Goal: Obtain resource: Download file/media

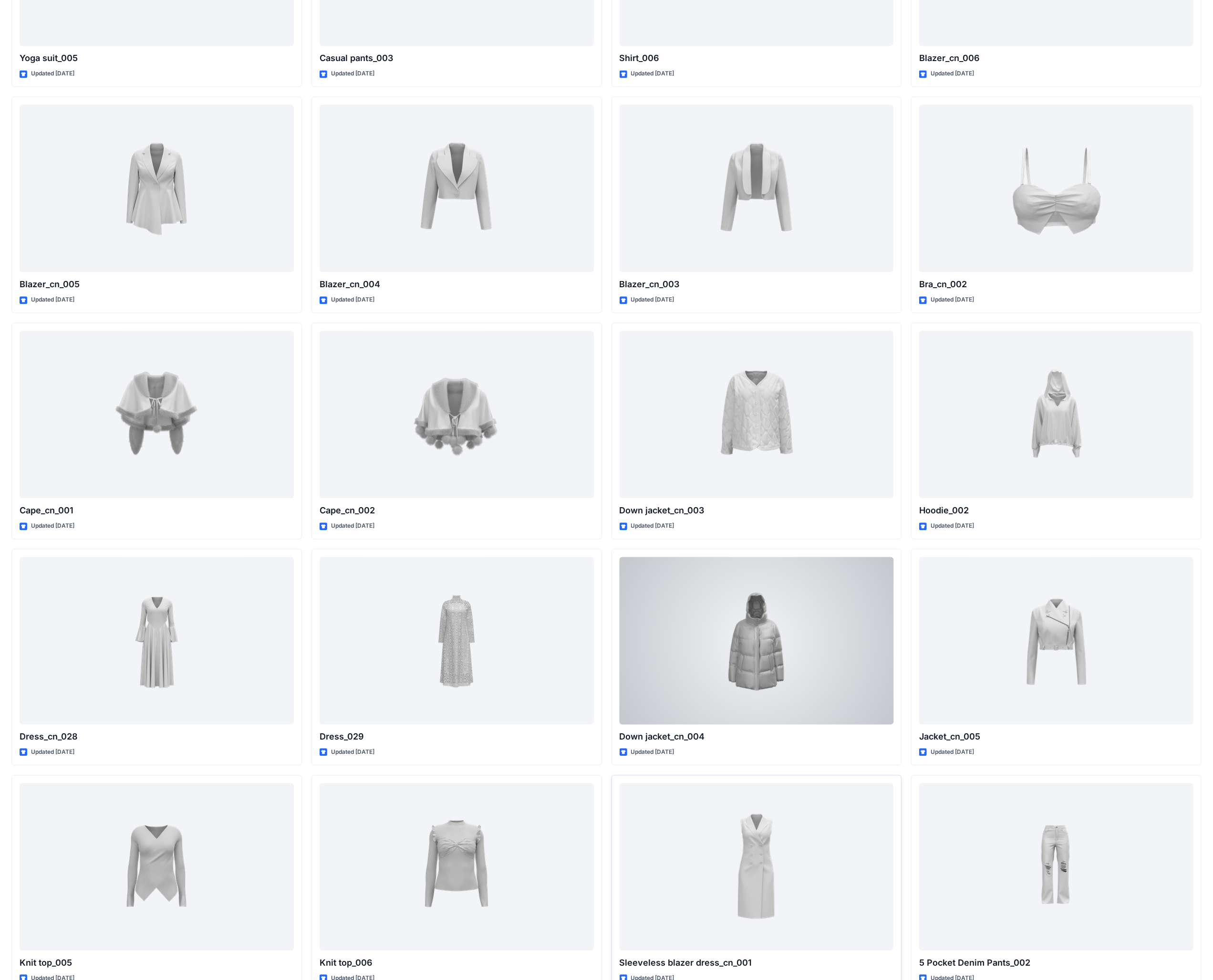
scroll to position [5811, 0]
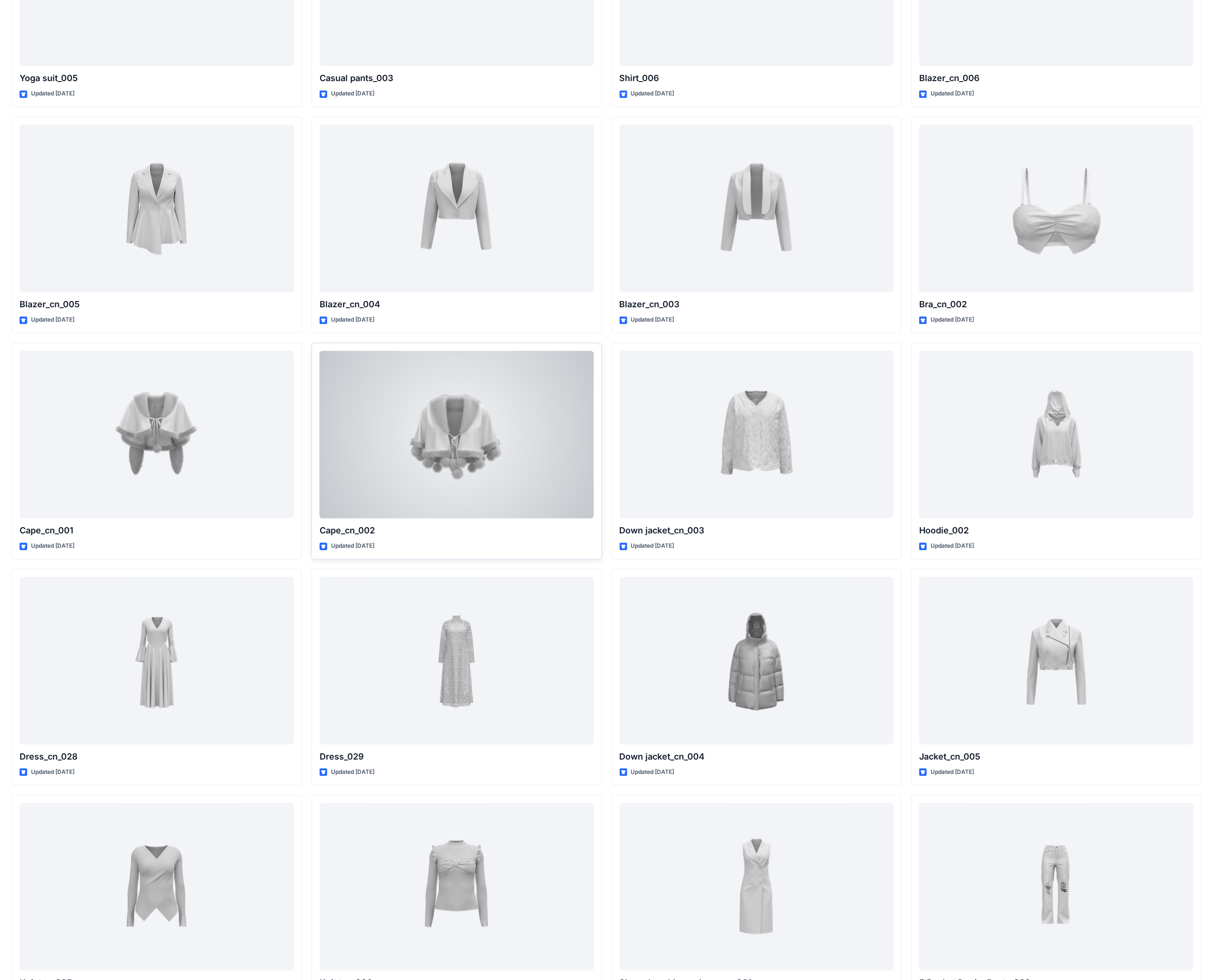
click at [455, 449] on div at bounding box center [457, 434] width 274 height 168
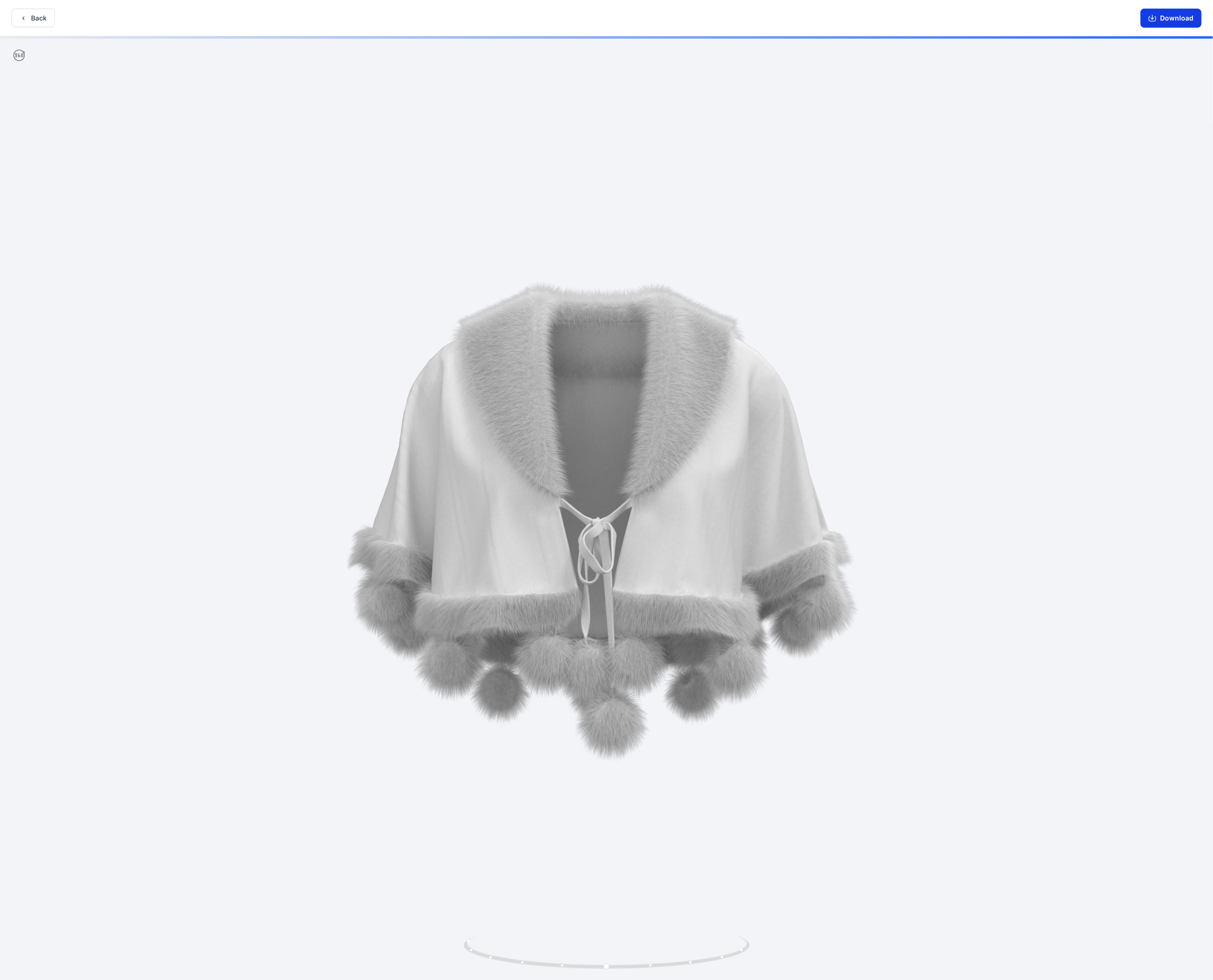
click at [1173, 14] on button "Download" at bounding box center [1171, 18] width 61 height 19
click at [46, 18] on button "Back" at bounding box center [33, 18] width 43 height 19
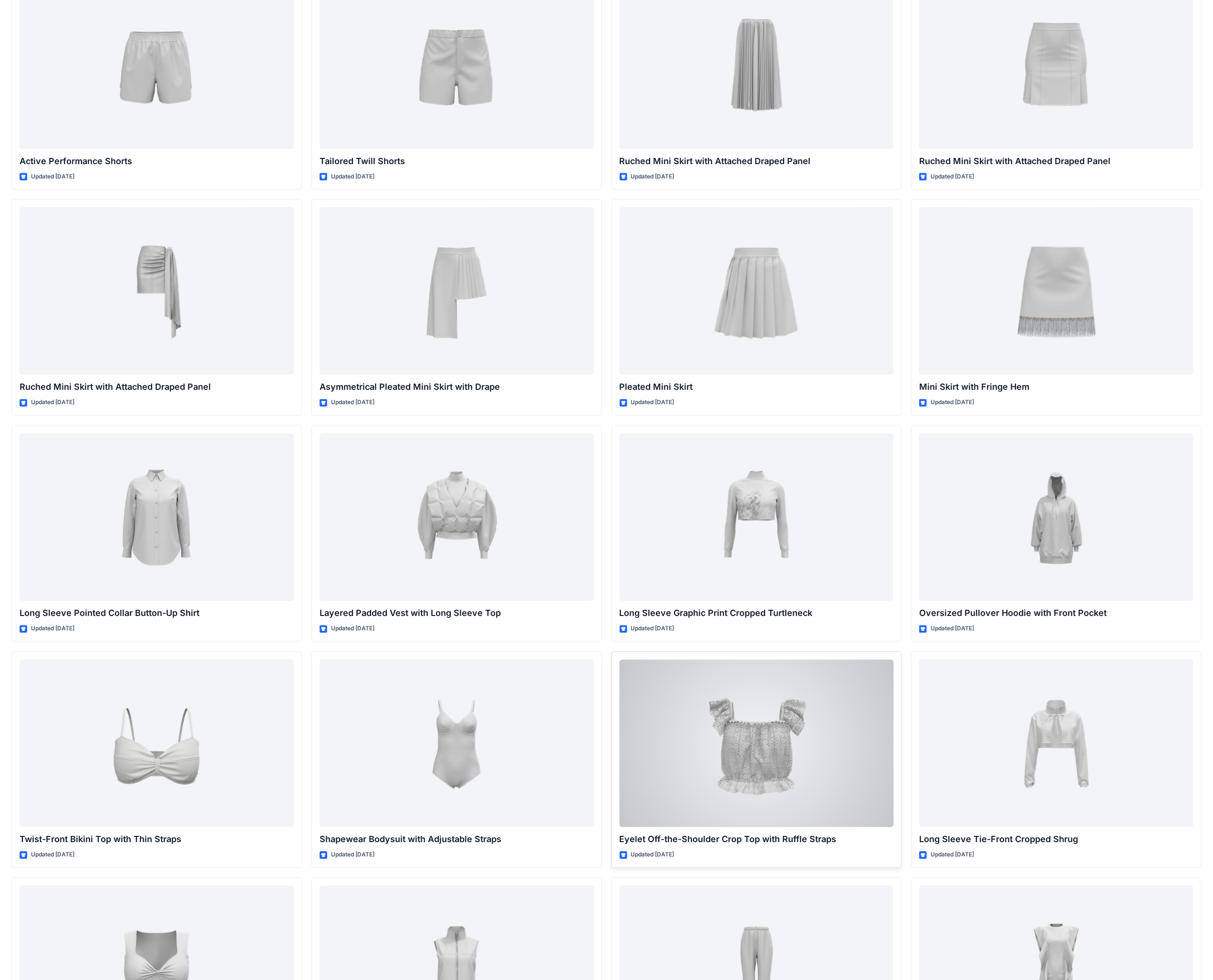
scroll to position [2470, 0]
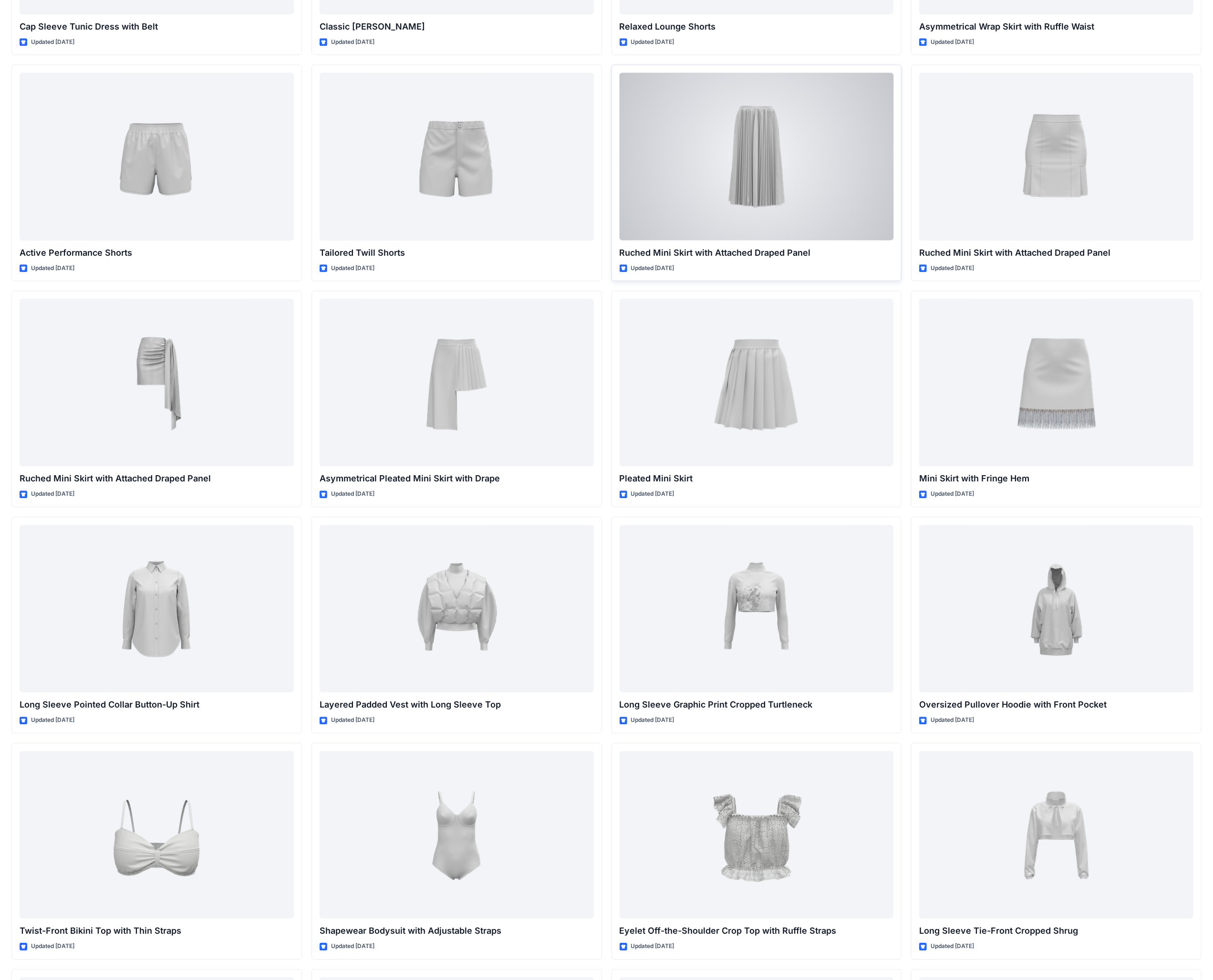
click at [715, 166] on div at bounding box center [757, 156] width 274 height 168
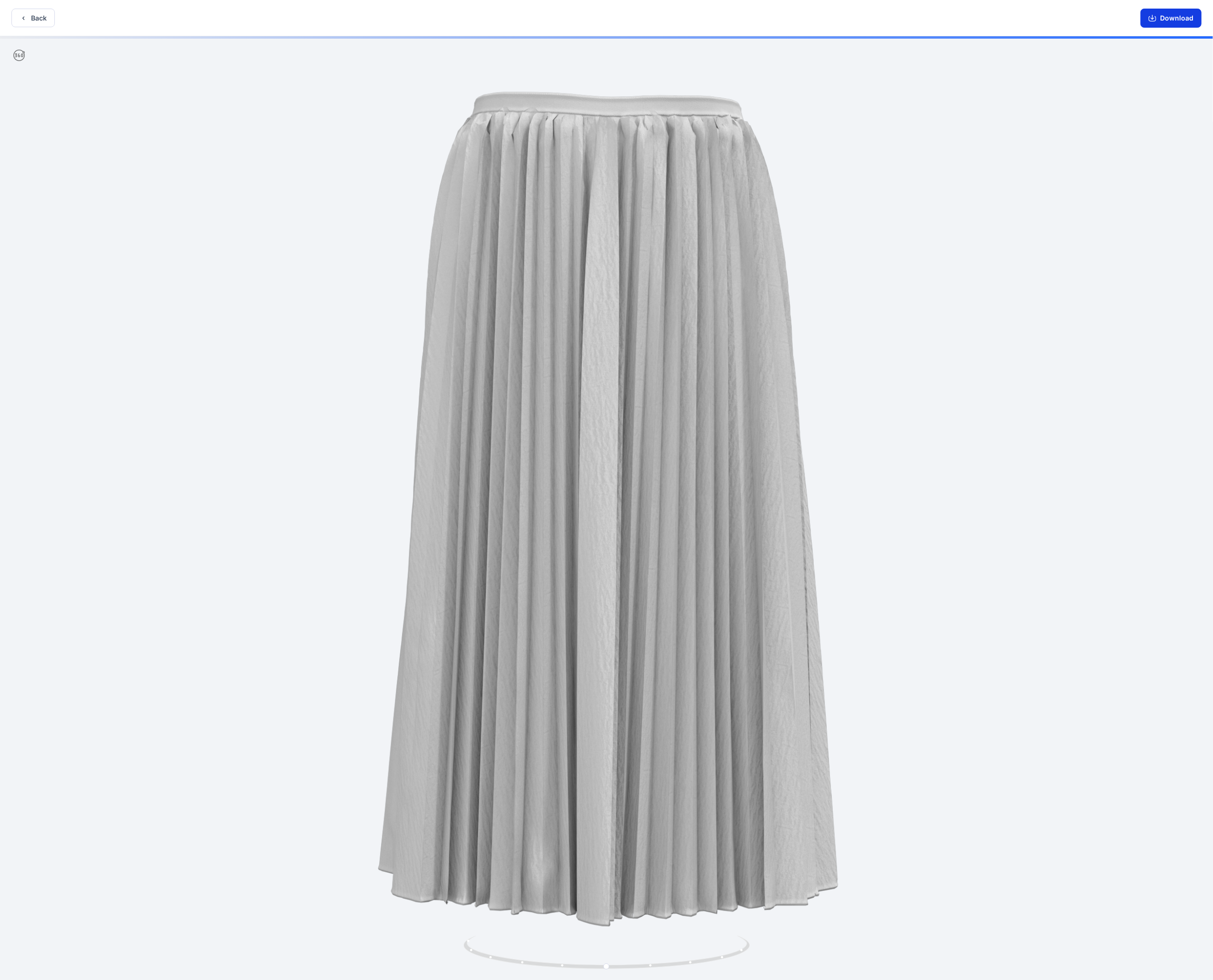
click at [1178, 17] on button "Download" at bounding box center [1171, 18] width 61 height 19
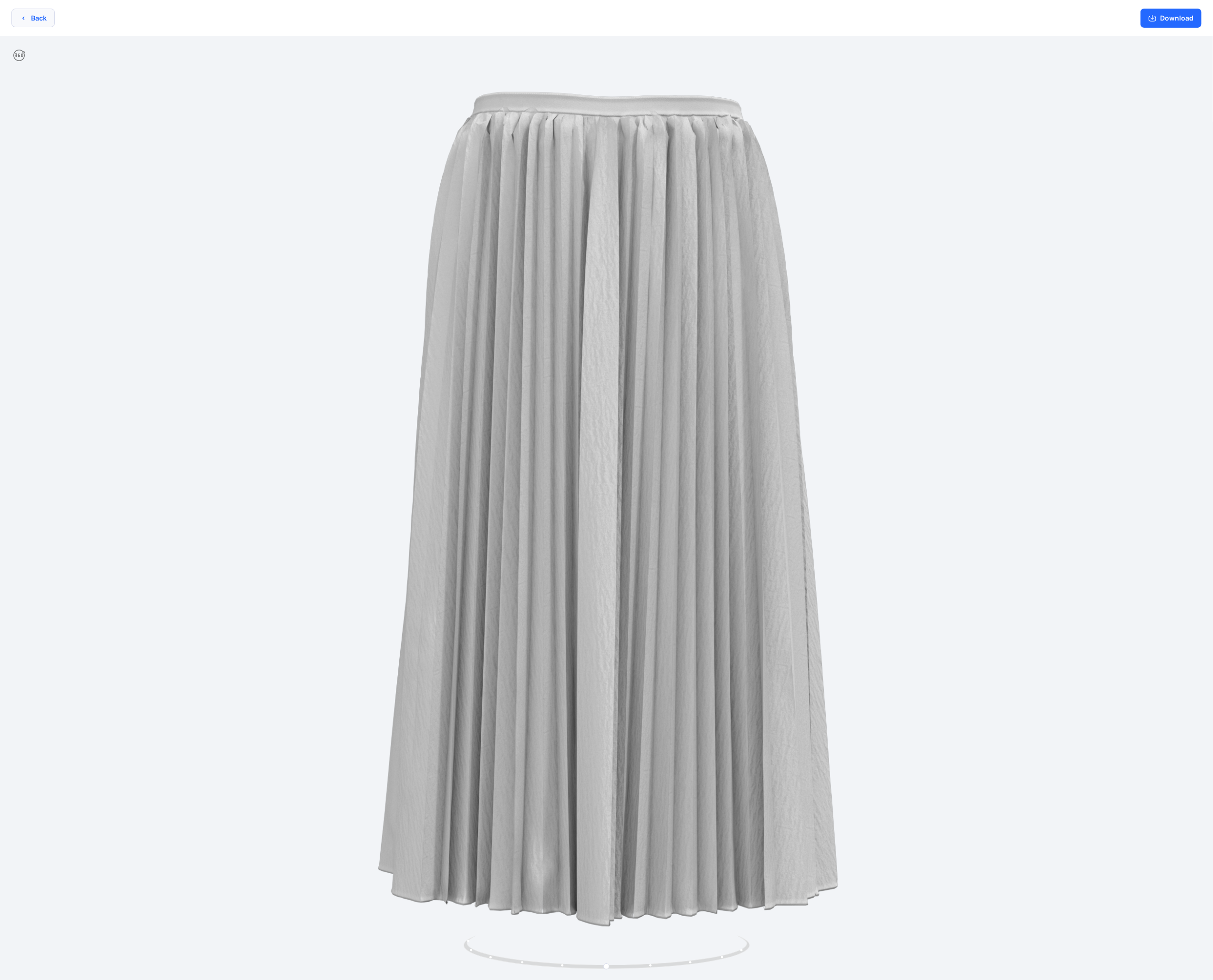
click at [37, 24] on button "Back" at bounding box center [33, 18] width 43 height 19
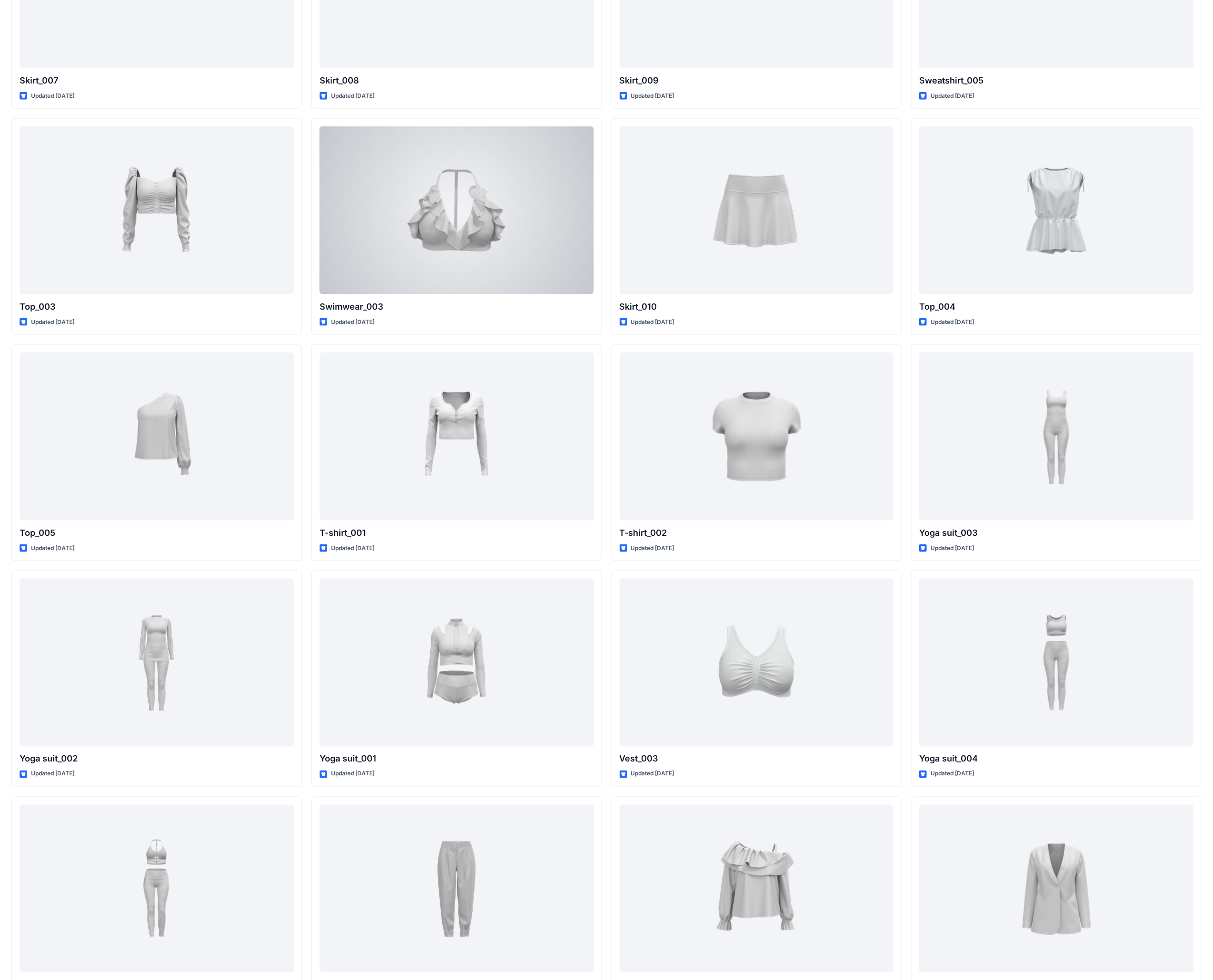
scroll to position [4713, 0]
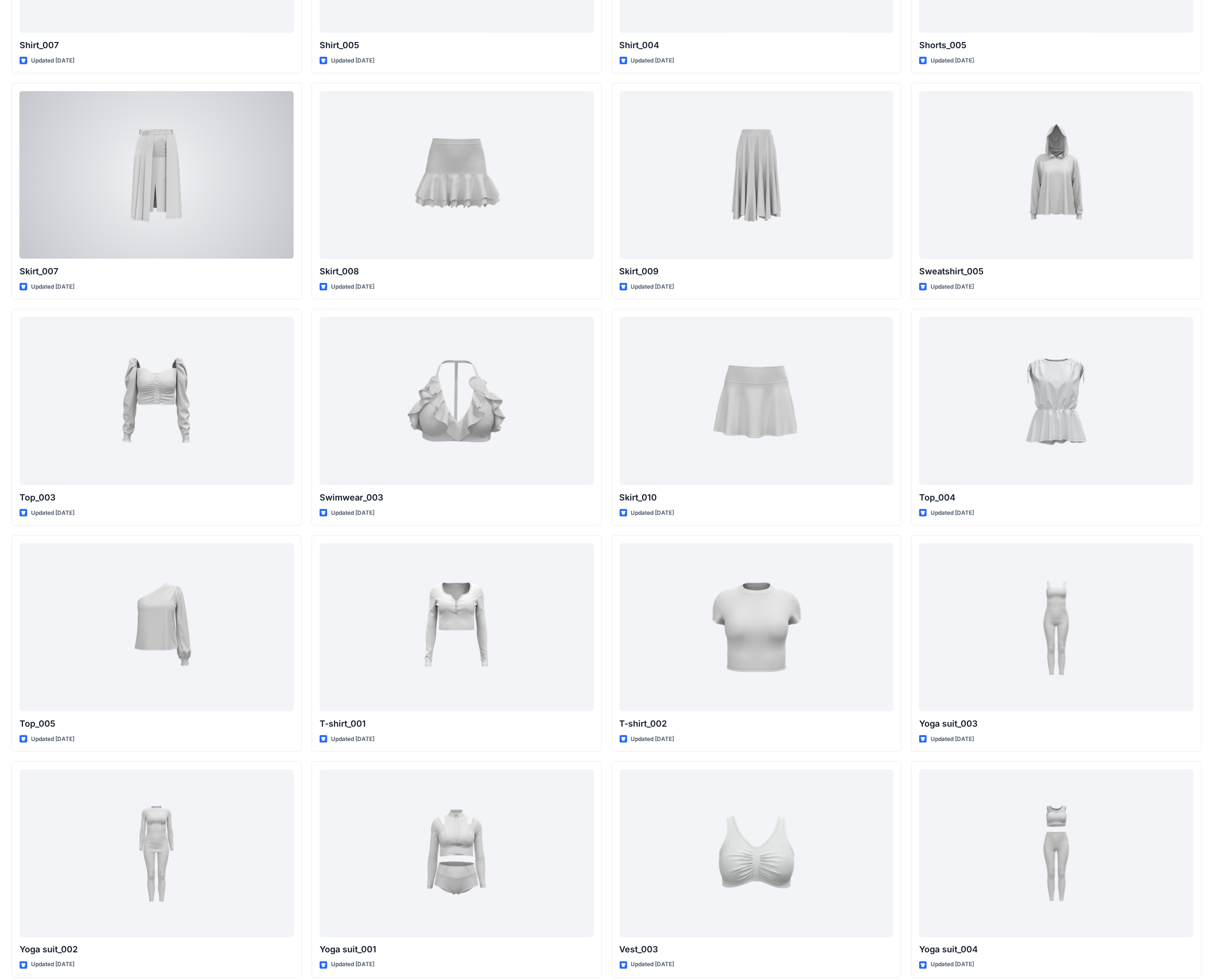
click at [143, 190] on div at bounding box center [156, 175] width 274 height 168
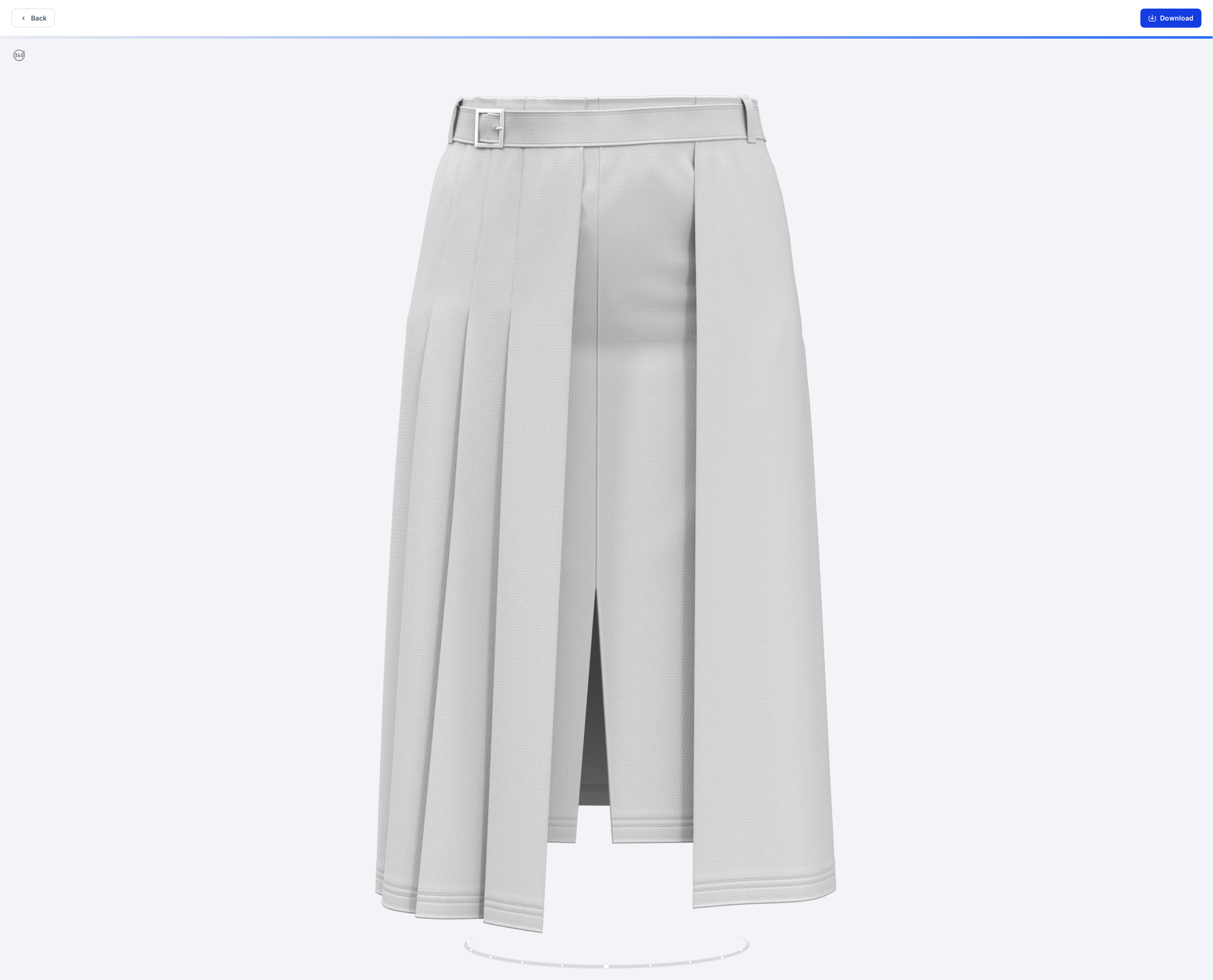
click at [1168, 17] on button "Download" at bounding box center [1171, 18] width 61 height 19
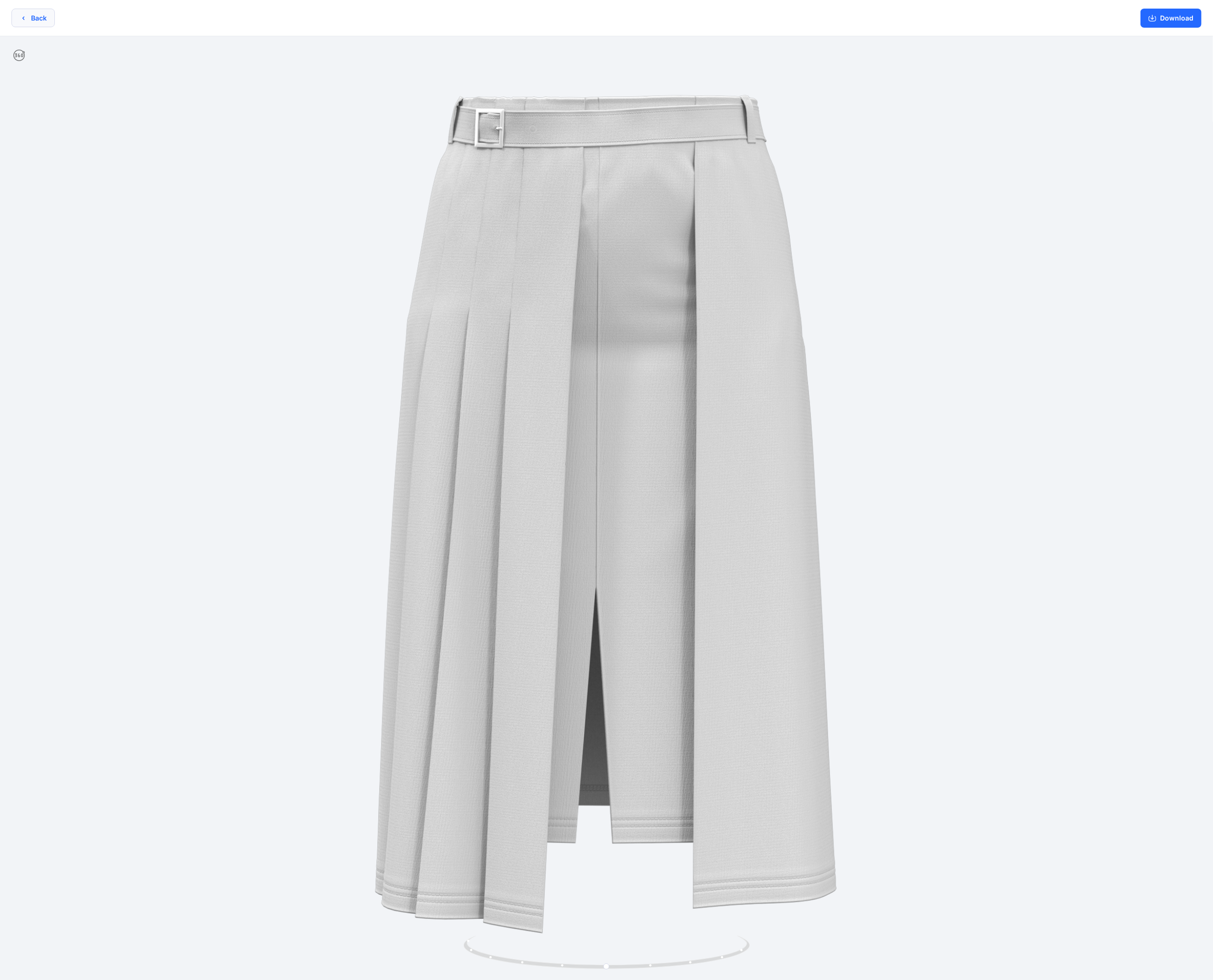
click at [41, 17] on button "Back" at bounding box center [33, 18] width 43 height 19
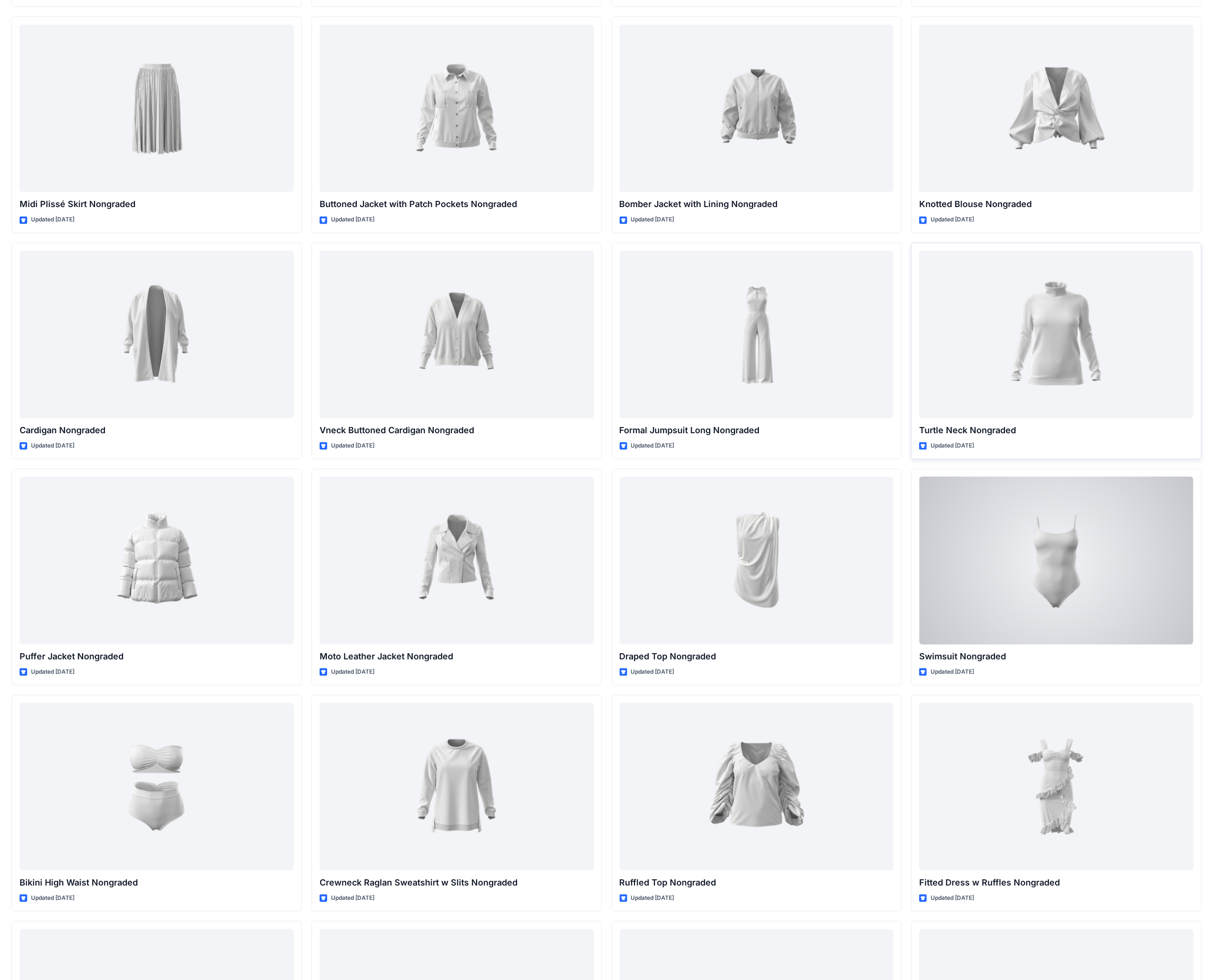
scroll to position [8912, 0]
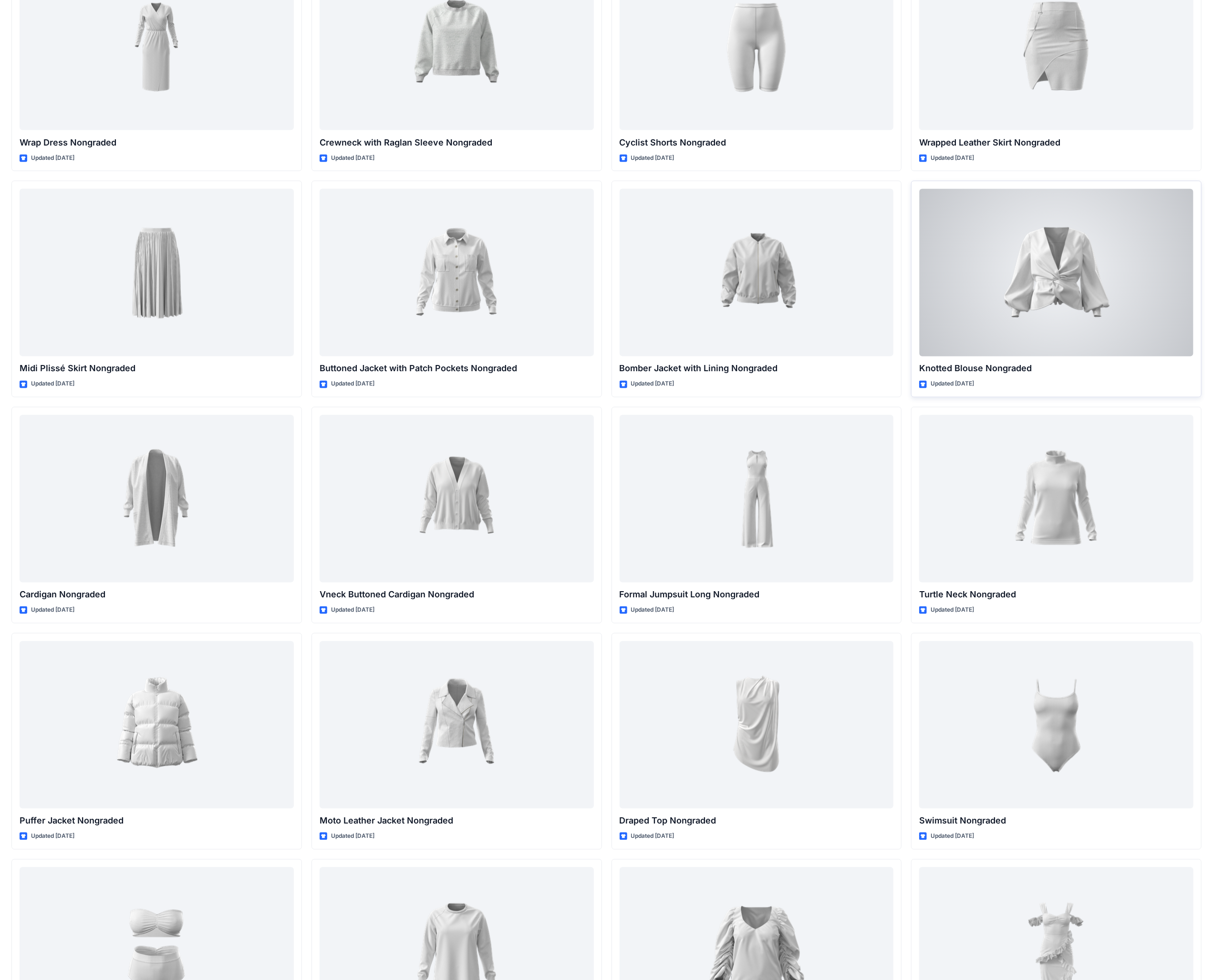
click at [1032, 310] on div at bounding box center [1056, 273] width 274 height 168
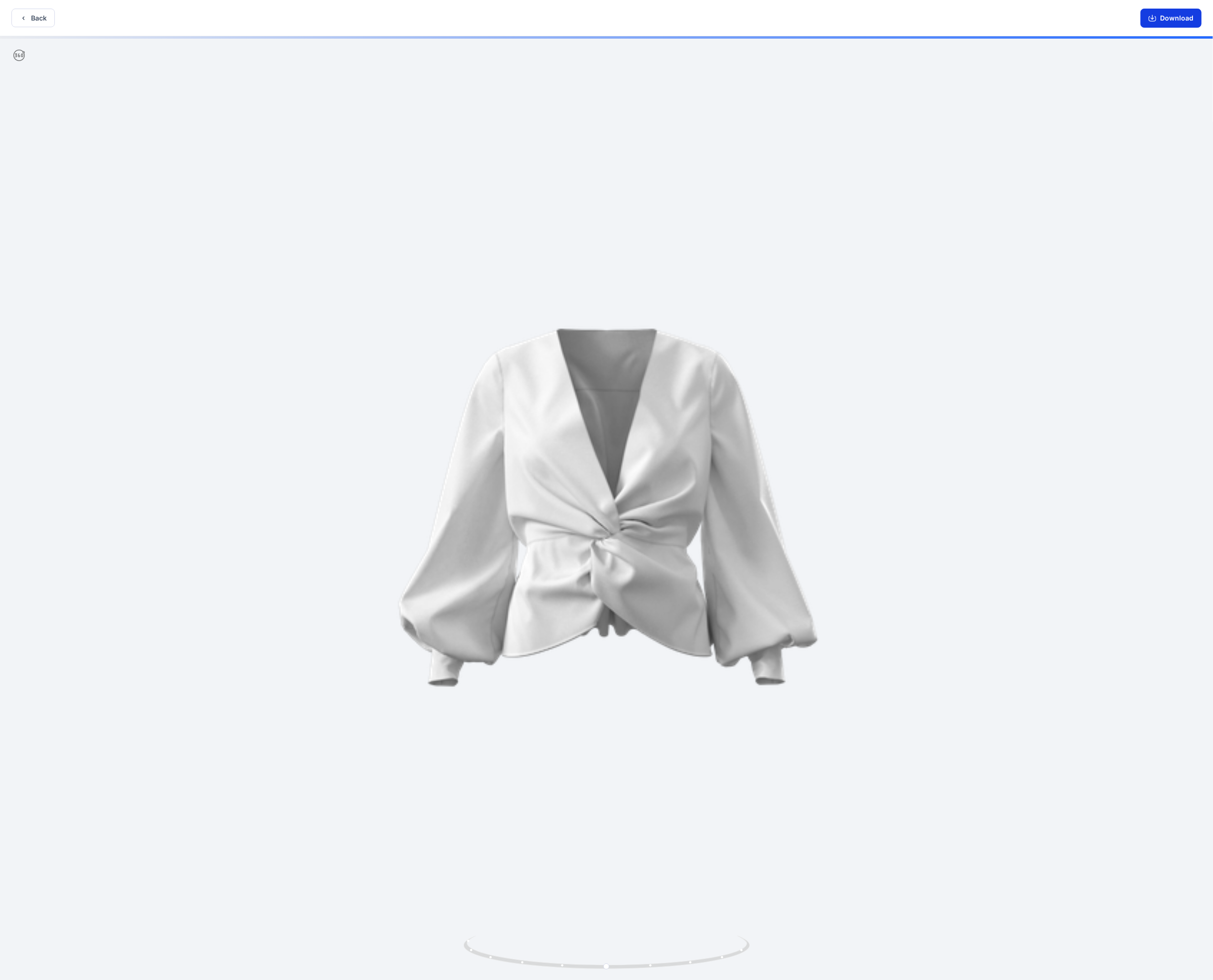
click at [1168, 21] on button "Download" at bounding box center [1171, 18] width 61 height 19
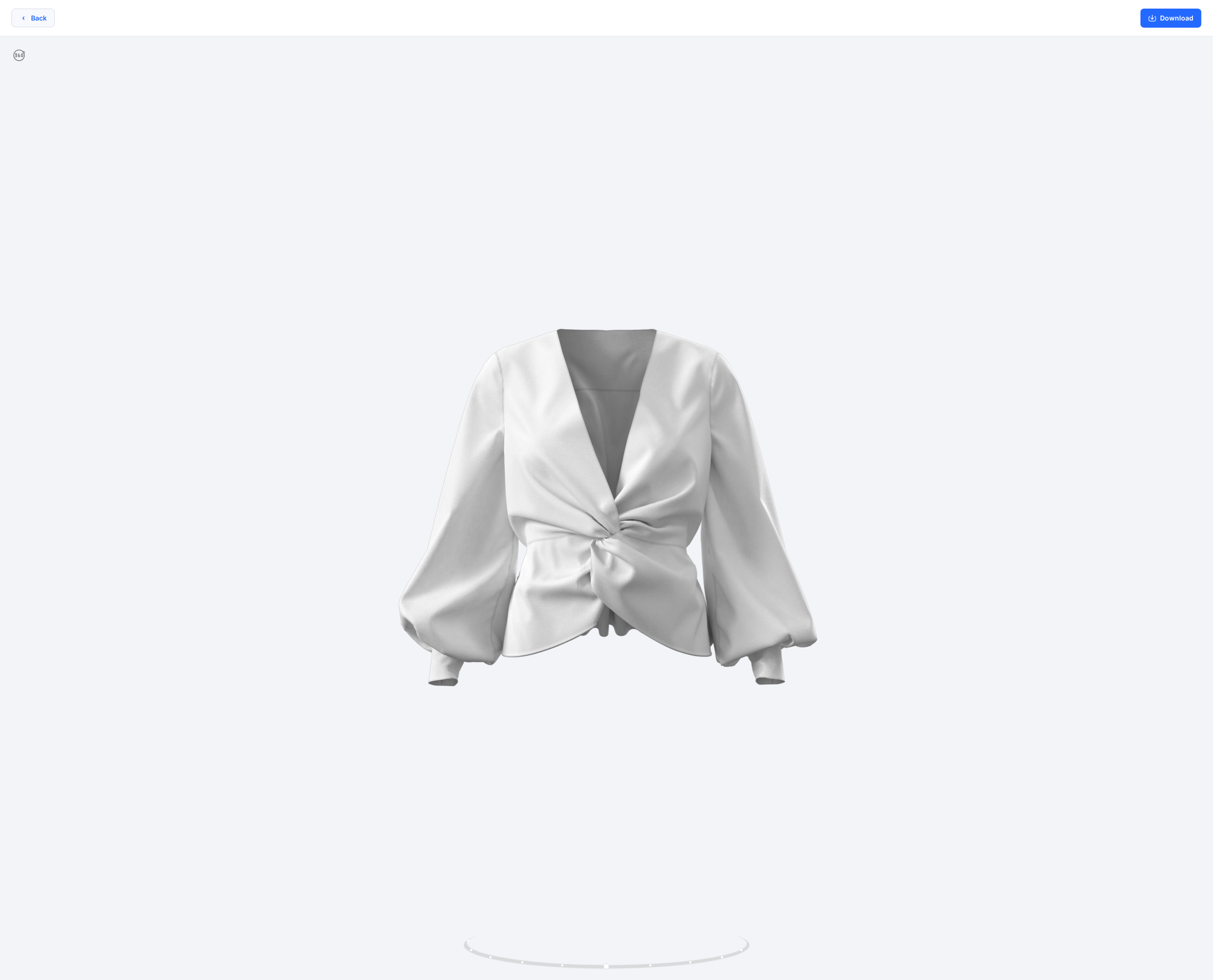
click at [41, 15] on button "Back" at bounding box center [33, 18] width 43 height 19
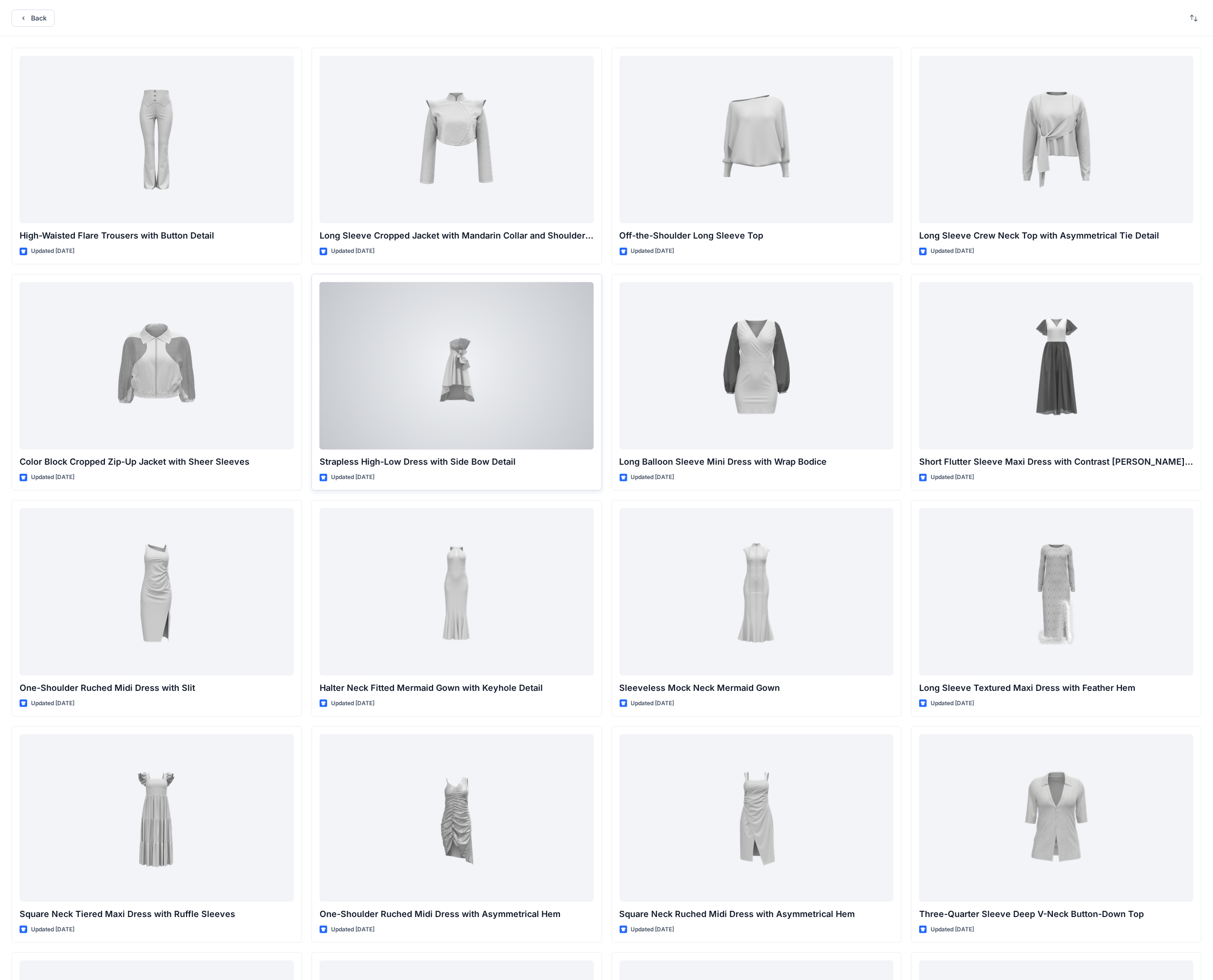
scroll to position [286, 0]
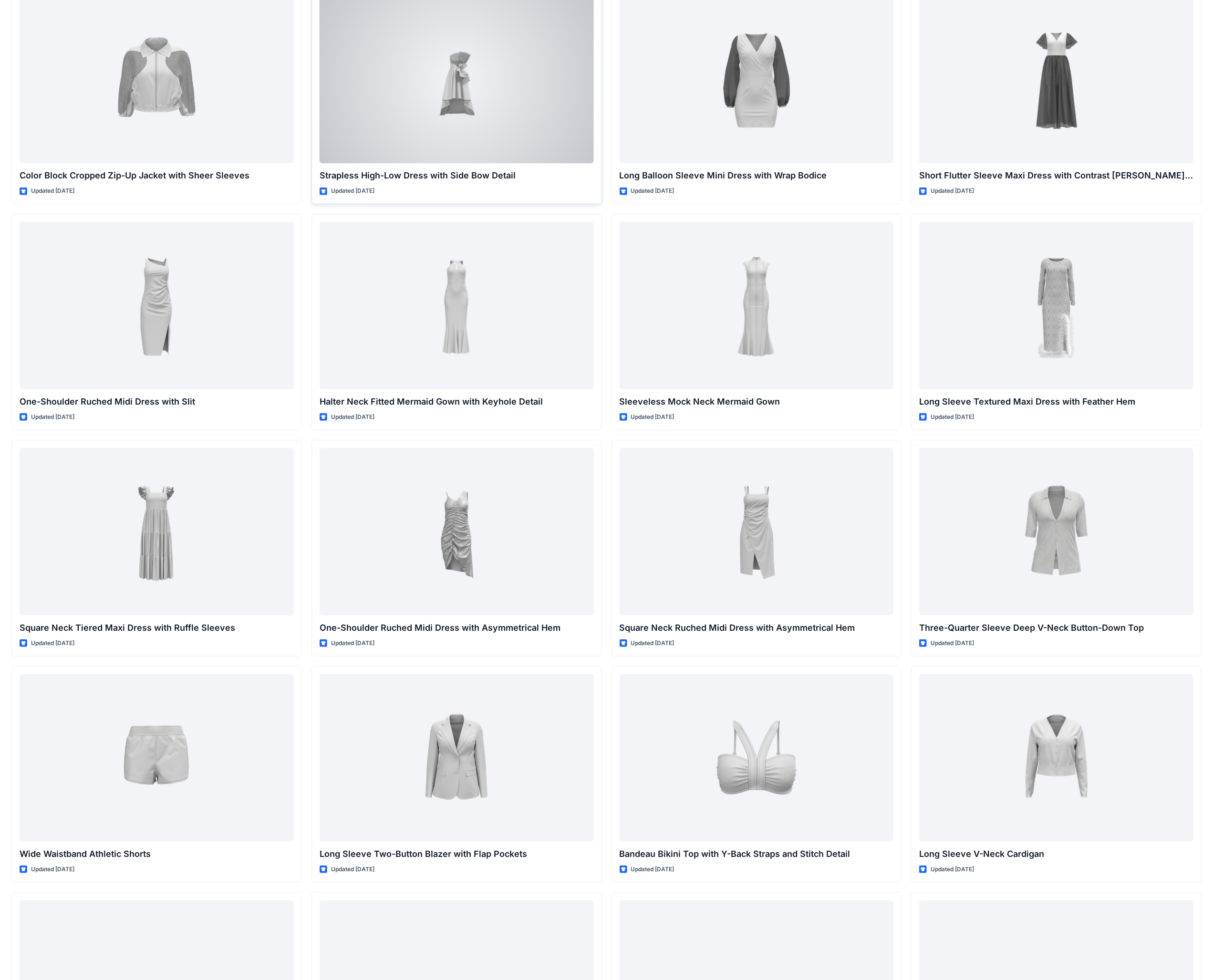
click at [477, 79] on div at bounding box center [457, 79] width 274 height 168
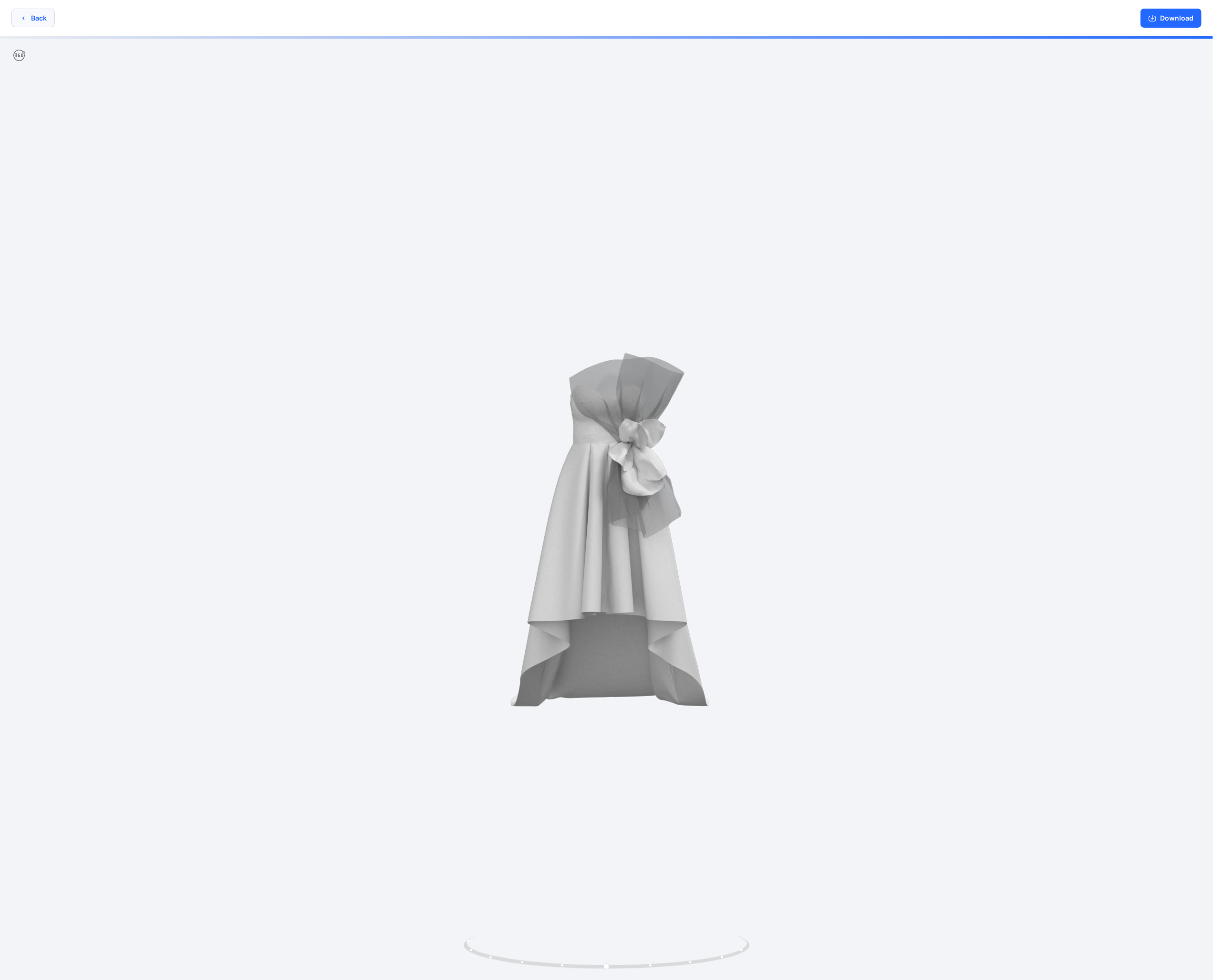
click at [23, 20] on icon "button" at bounding box center [23, 18] width 8 height 8
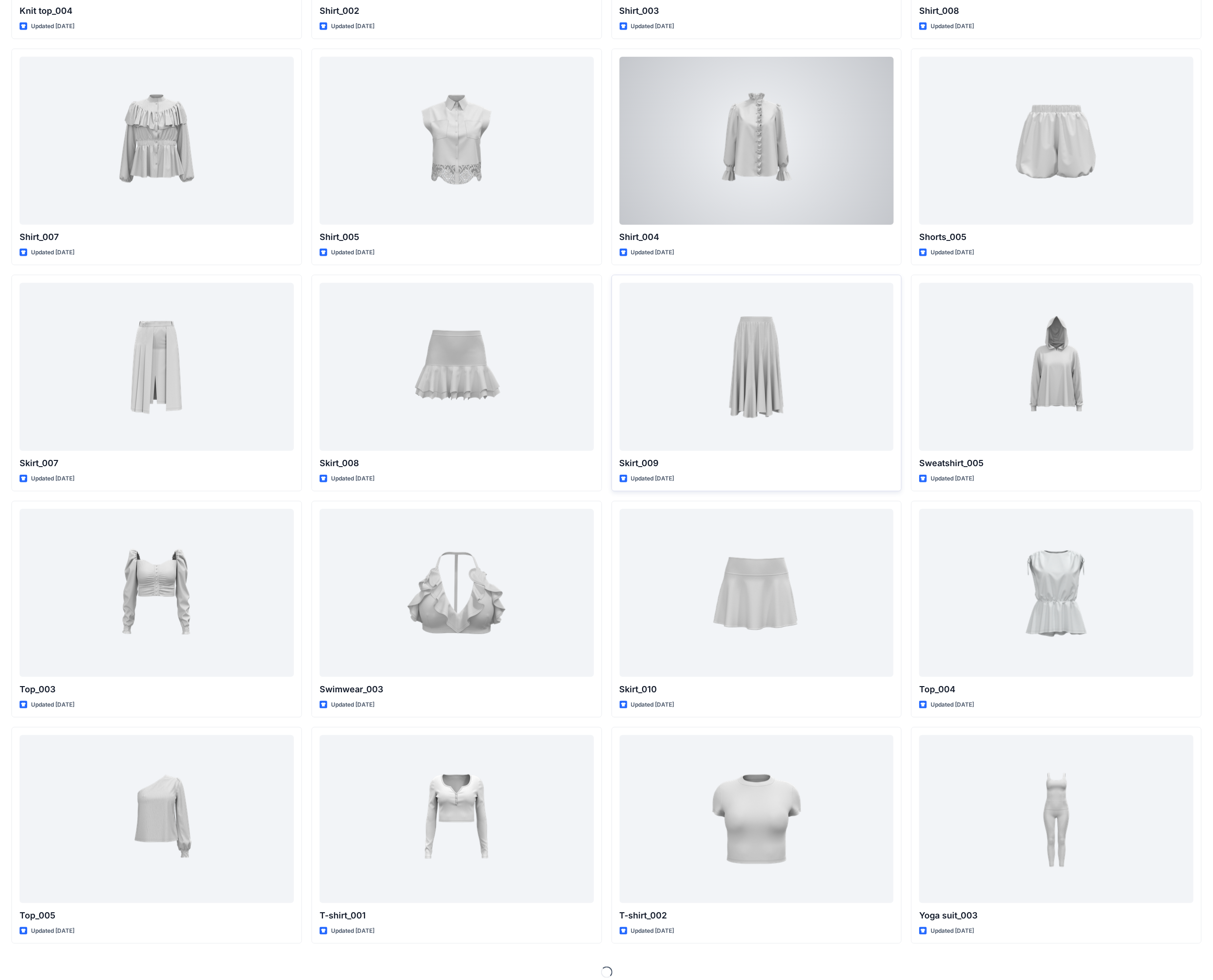
scroll to position [4529, 0]
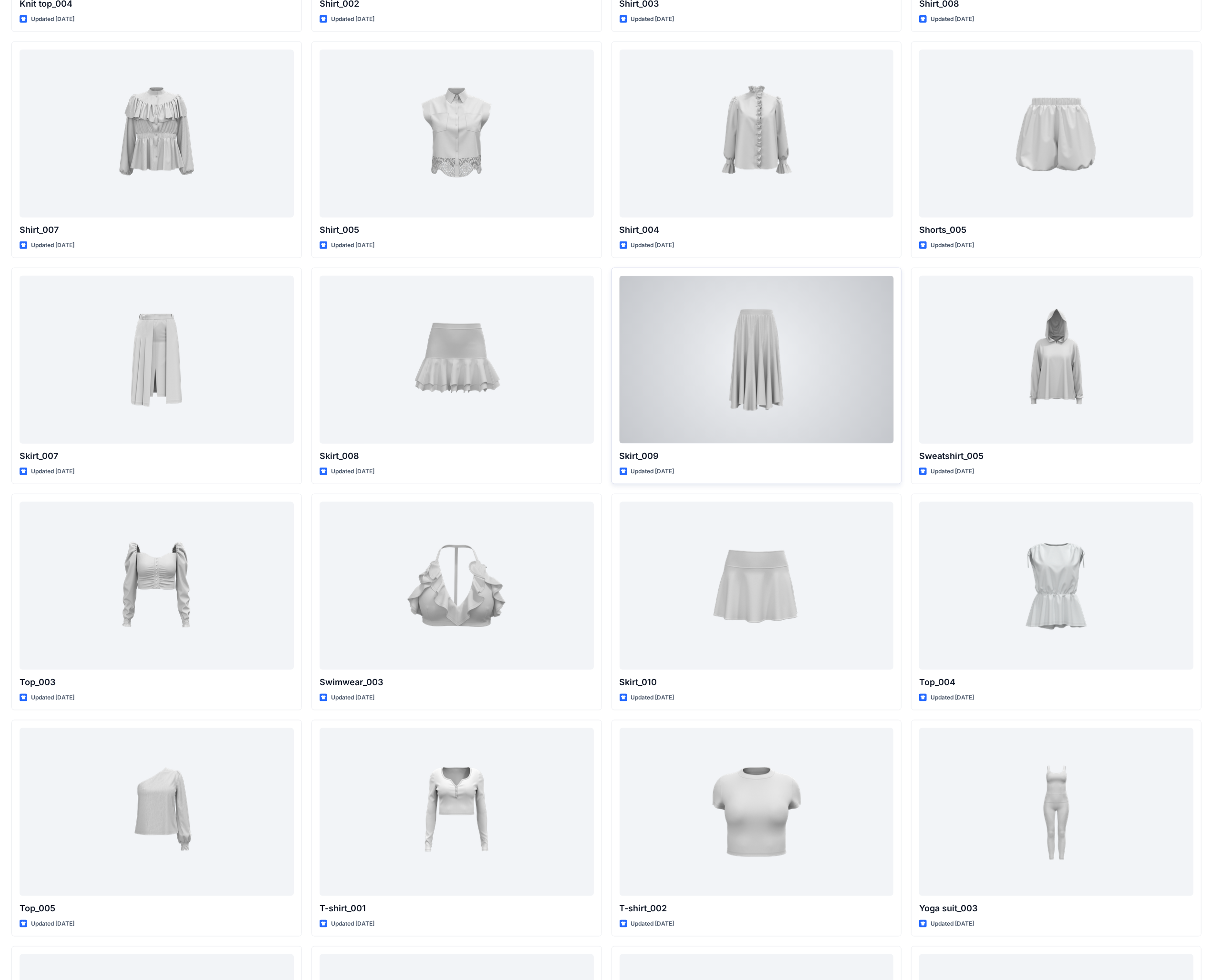
click at [711, 412] on div at bounding box center [757, 359] width 274 height 168
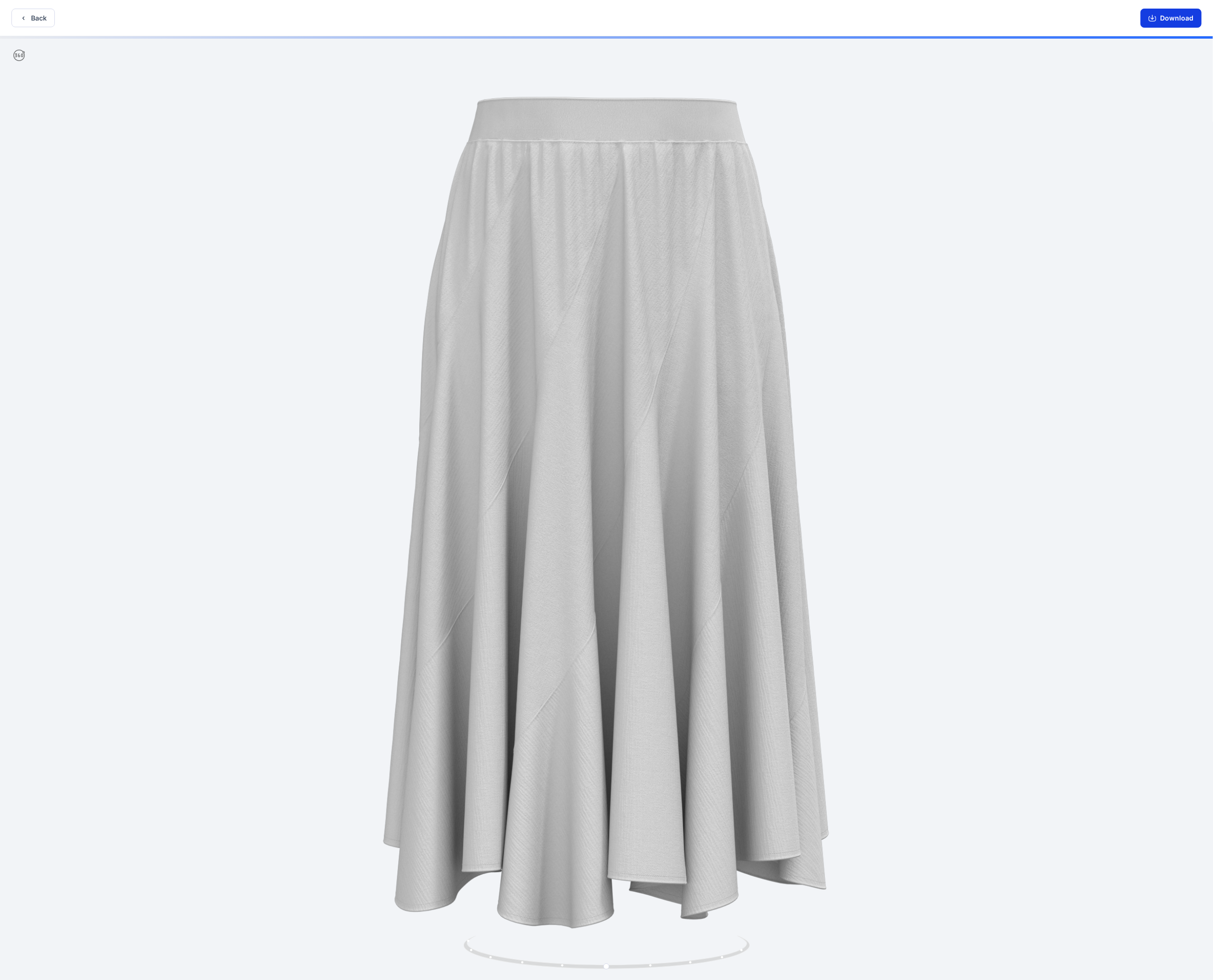
click at [1169, 12] on button "Download" at bounding box center [1171, 18] width 61 height 19
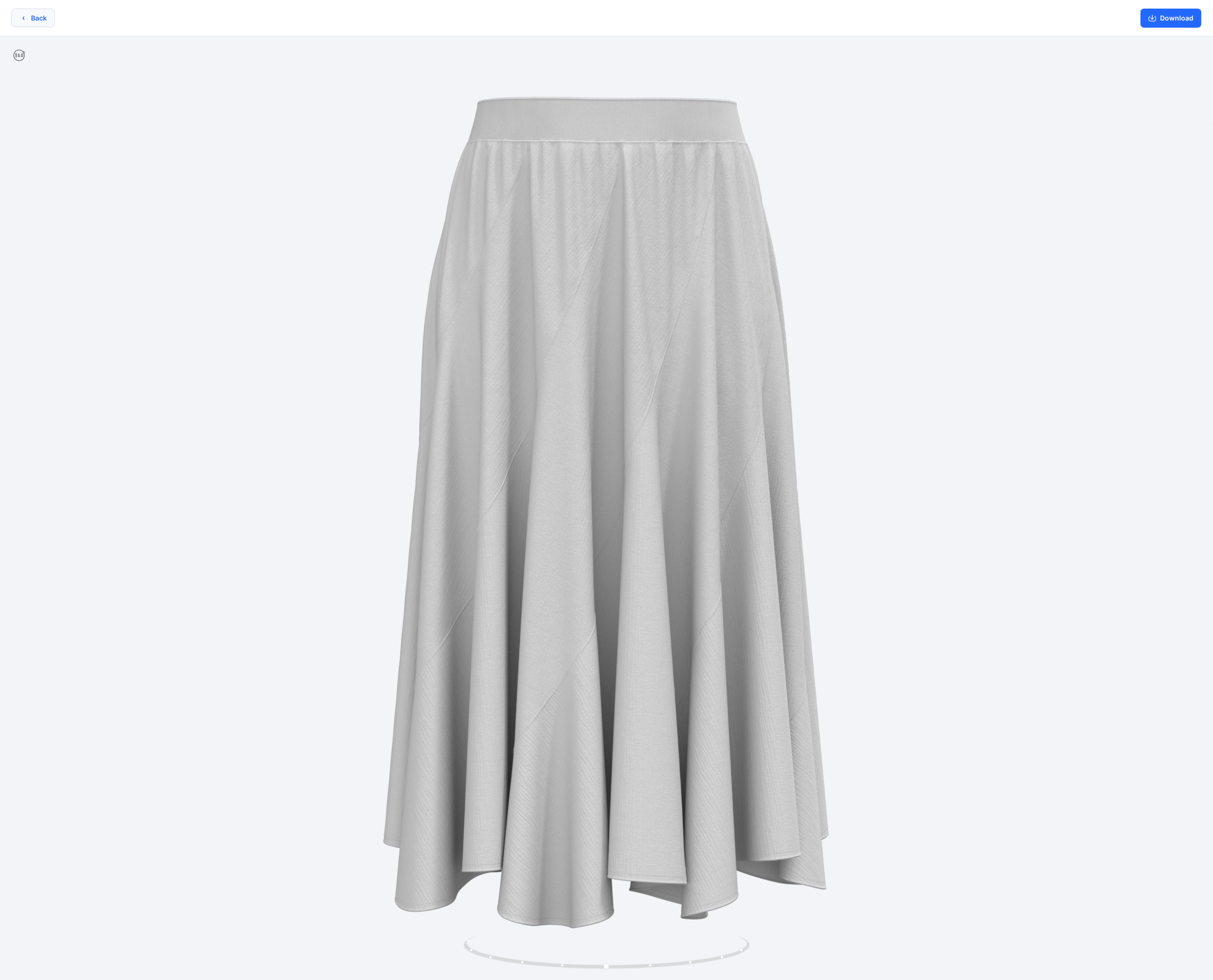
click at [44, 23] on button "Back" at bounding box center [33, 18] width 43 height 19
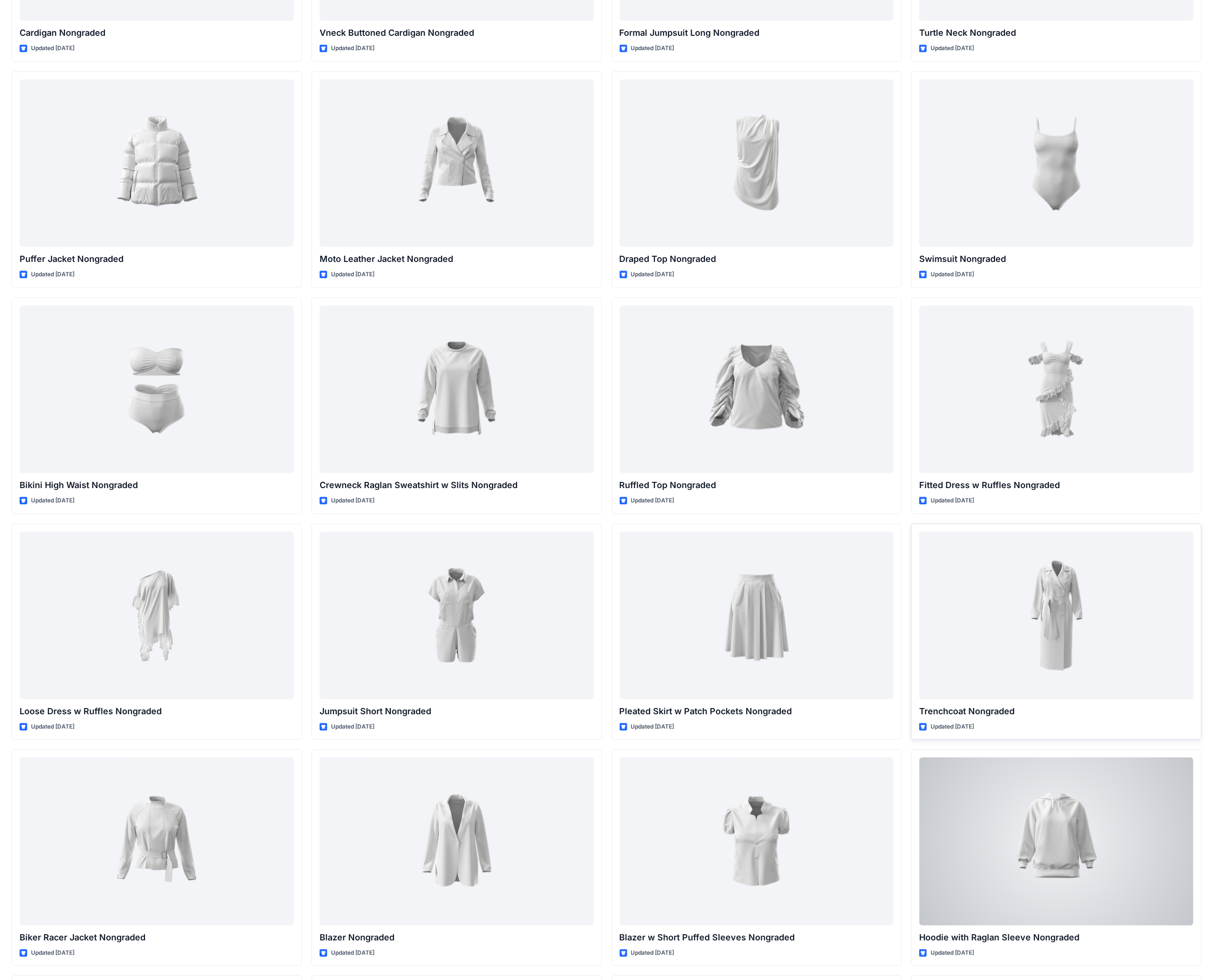
scroll to position [9675, 0]
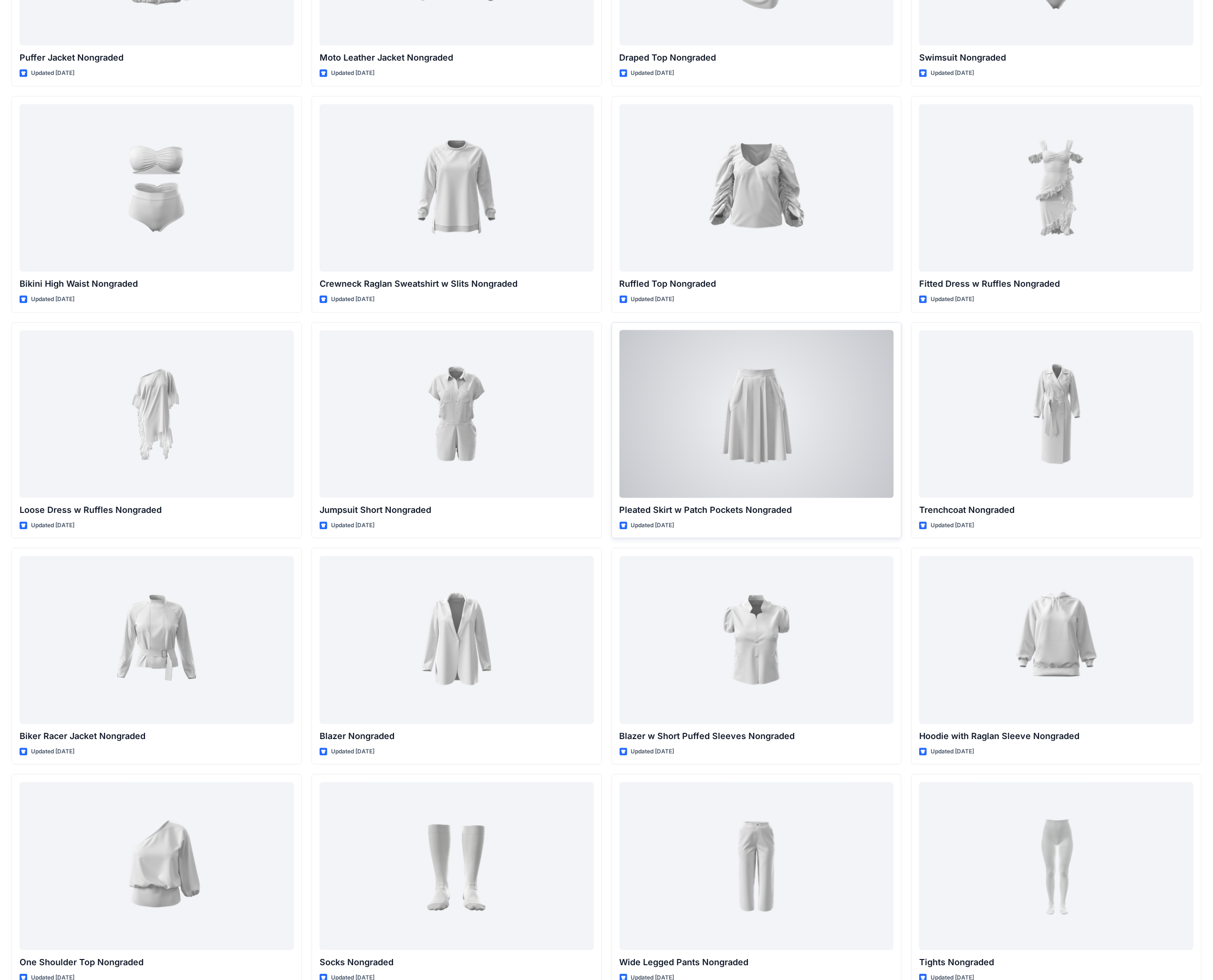
click at [767, 453] on div at bounding box center [757, 414] width 274 height 168
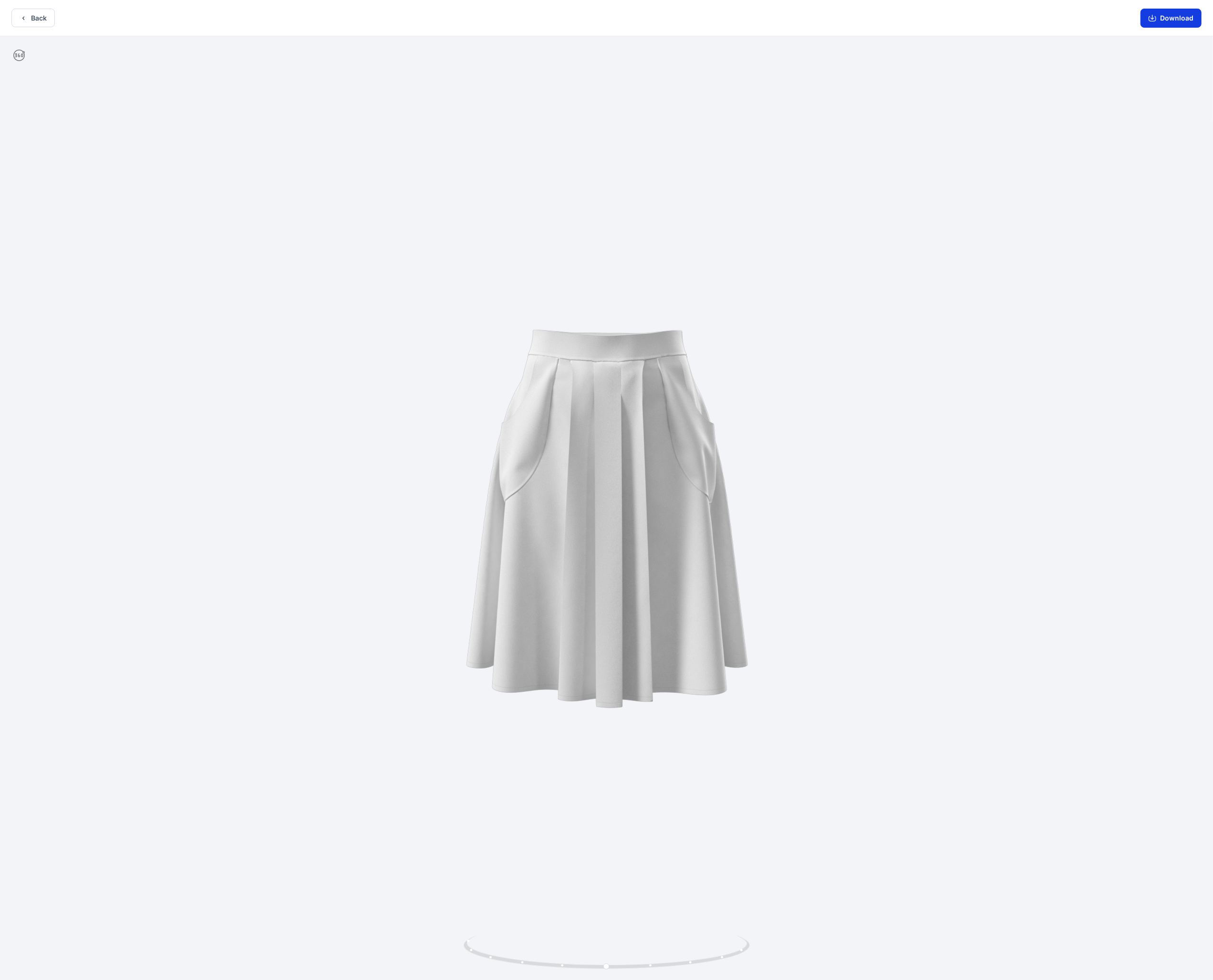
click at [1155, 20] on icon "button" at bounding box center [1152, 18] width 8 height 8
click at [34, 11] on button "Back" at bounding box center [33, 18] width 43 height 19
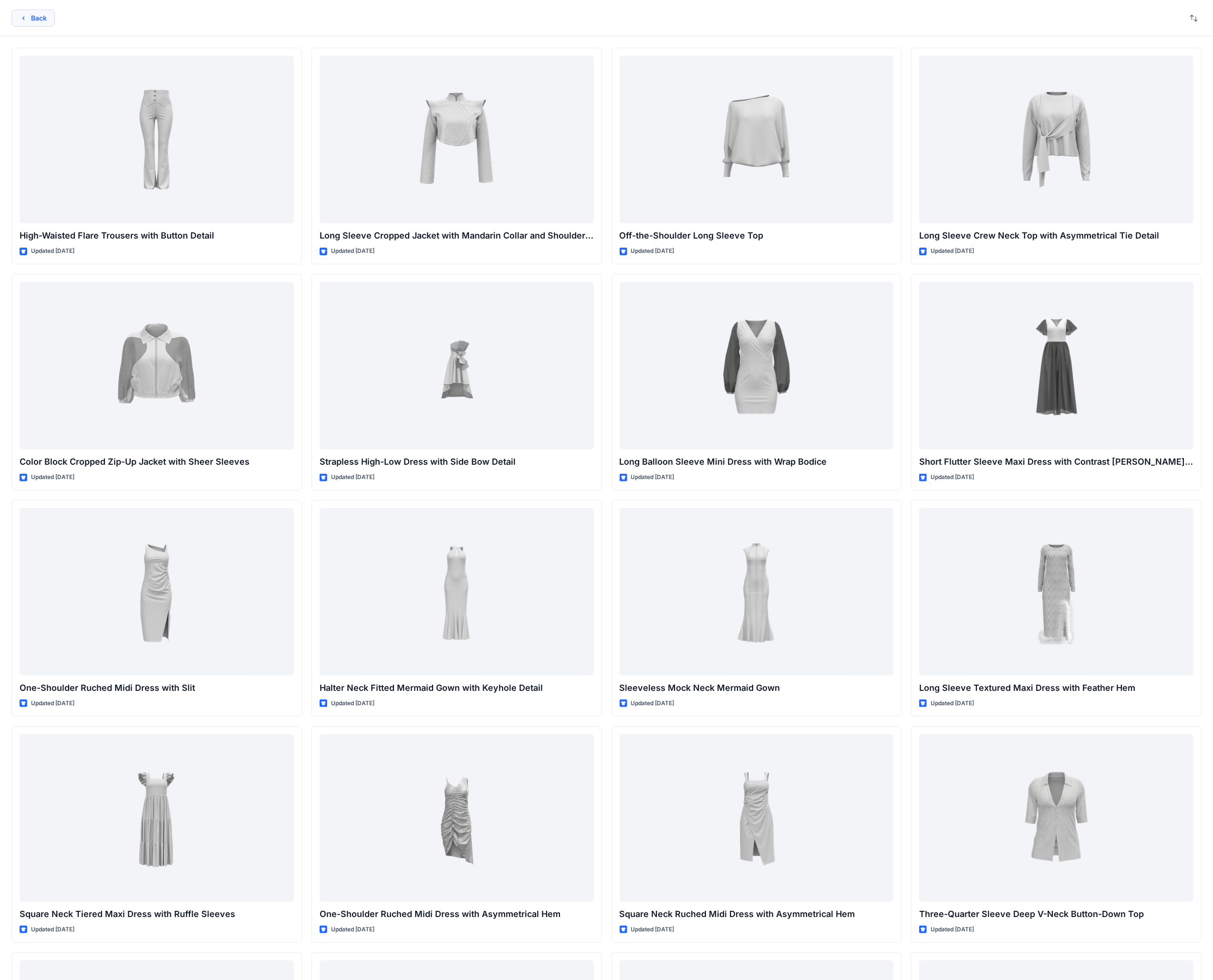
click at [44, 21] on button "Back" at bounding box center [33, 18] width 43 height 17
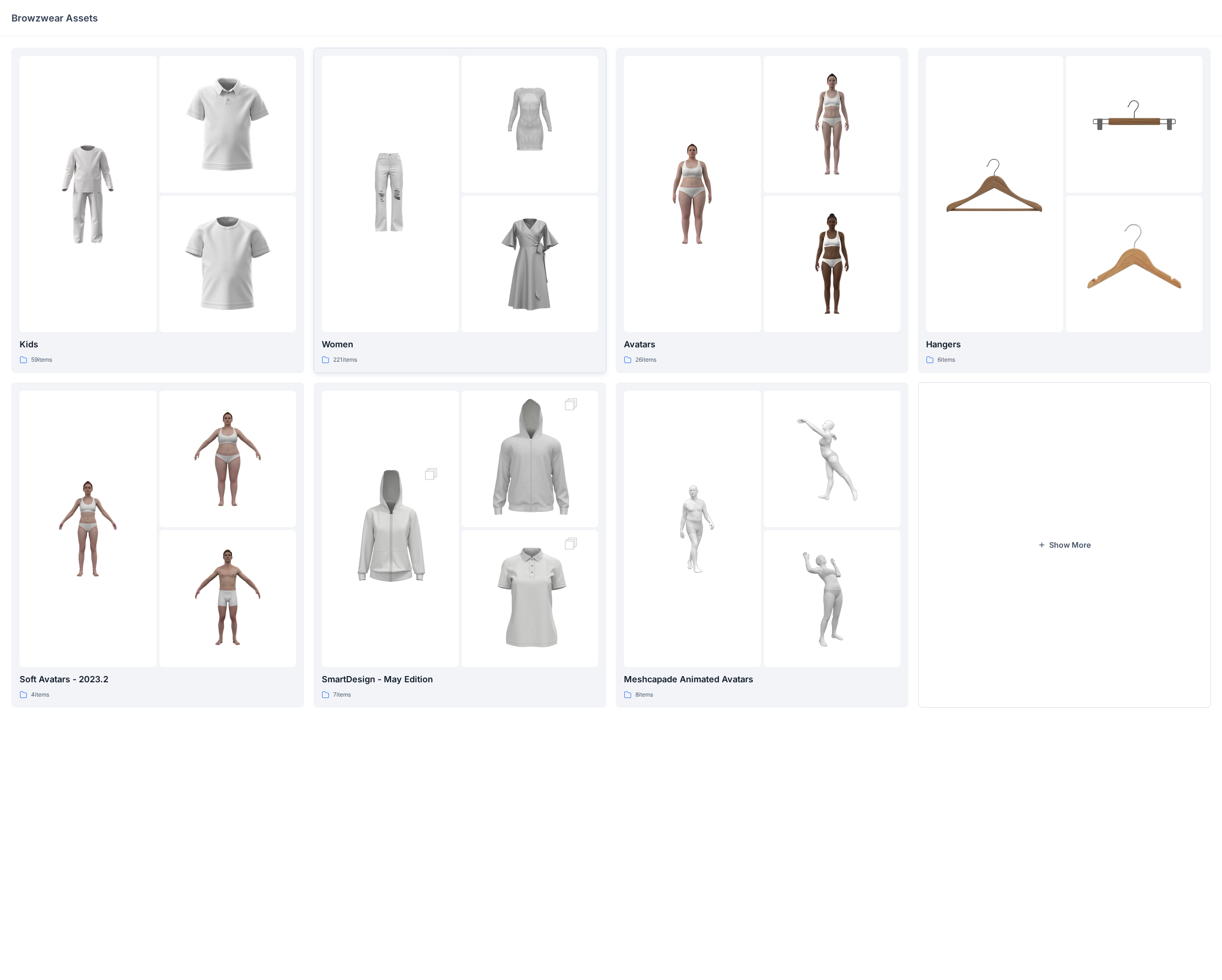
click at [457, 300] on div at bounding box center [390, 194] width 137 height 276
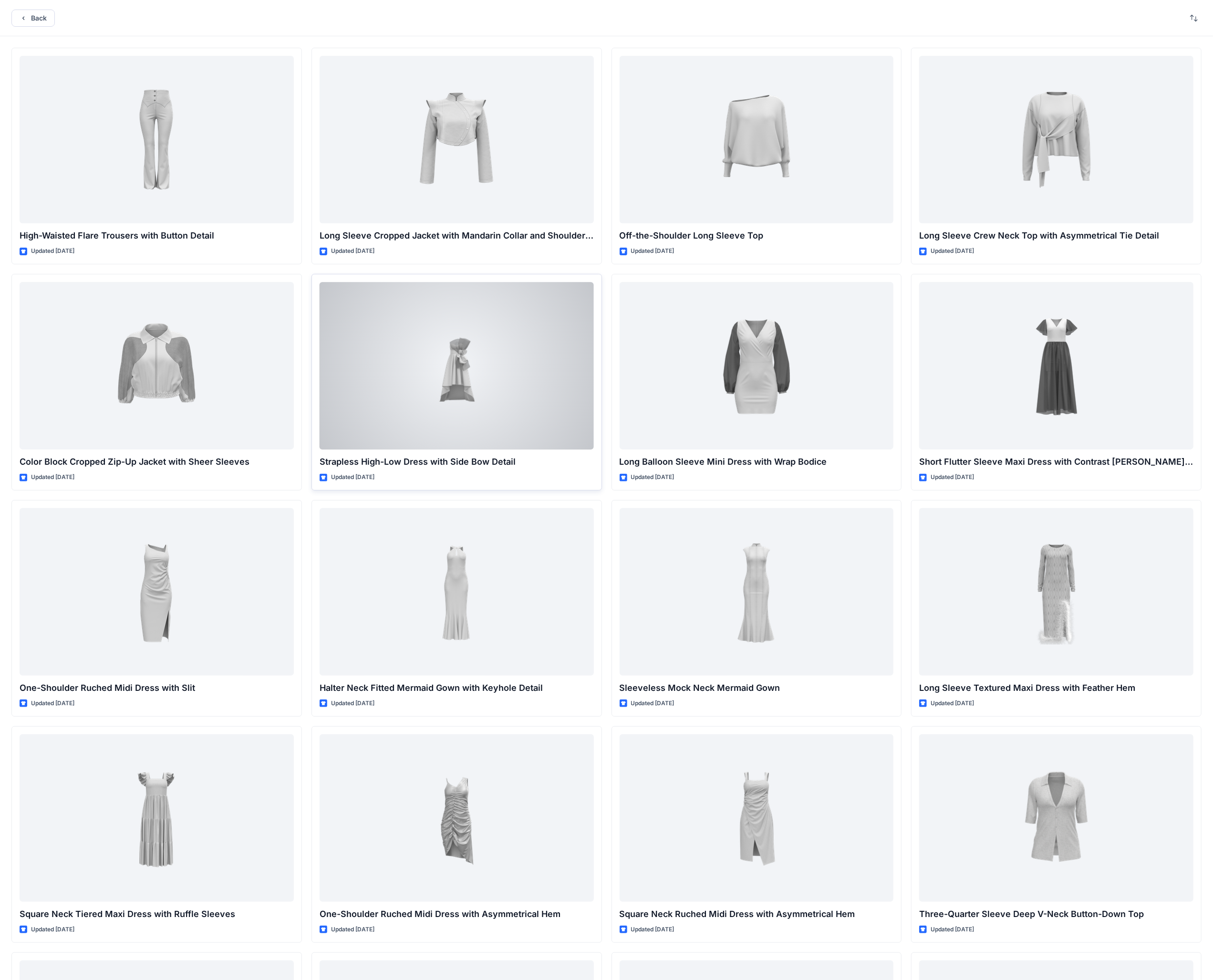
click at [516, 377] on div at bounding box center [457, 366] width 274 height 168
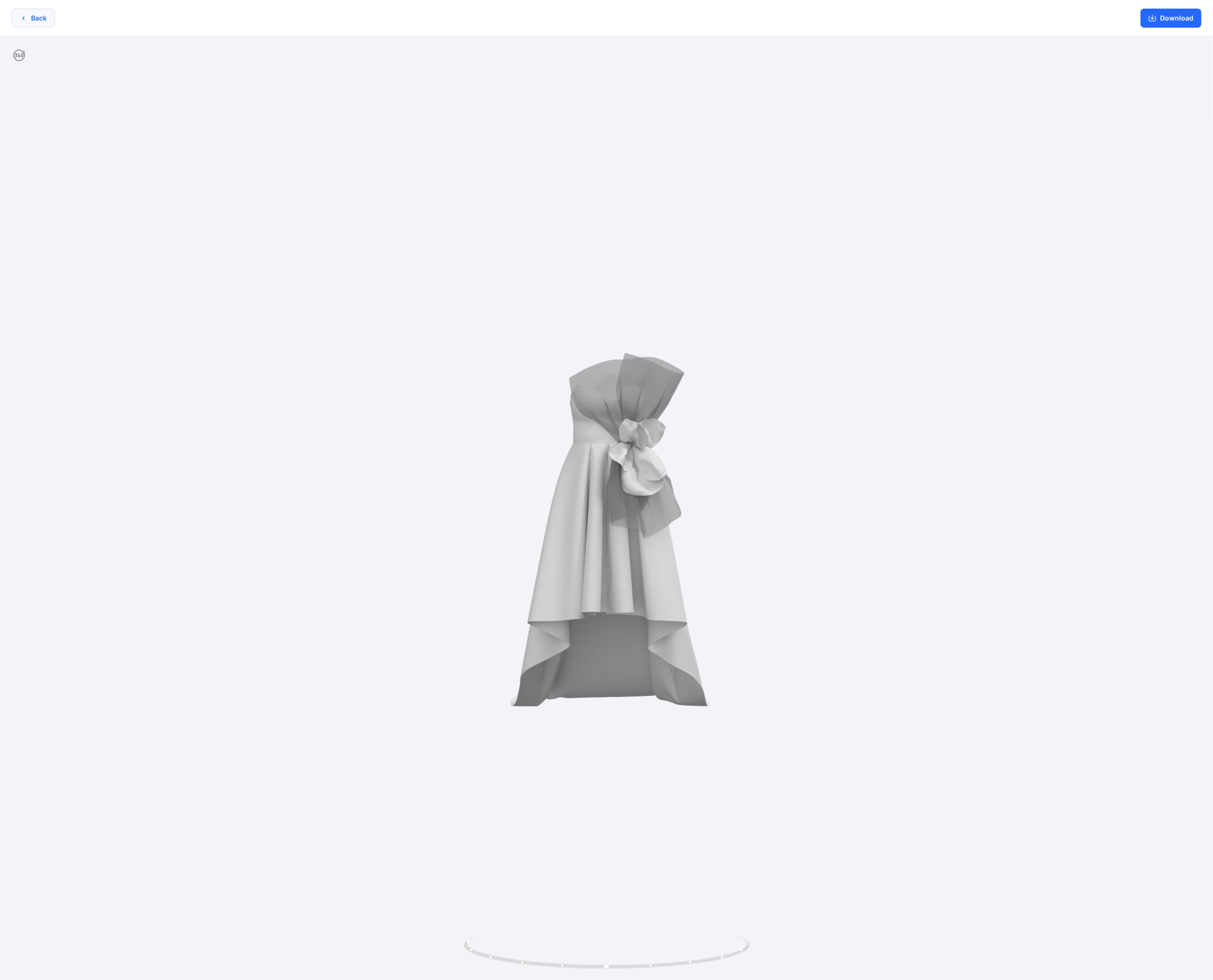
click at [32, 14] on button "Back" at bounding box center [33, 18] width 43 height 19
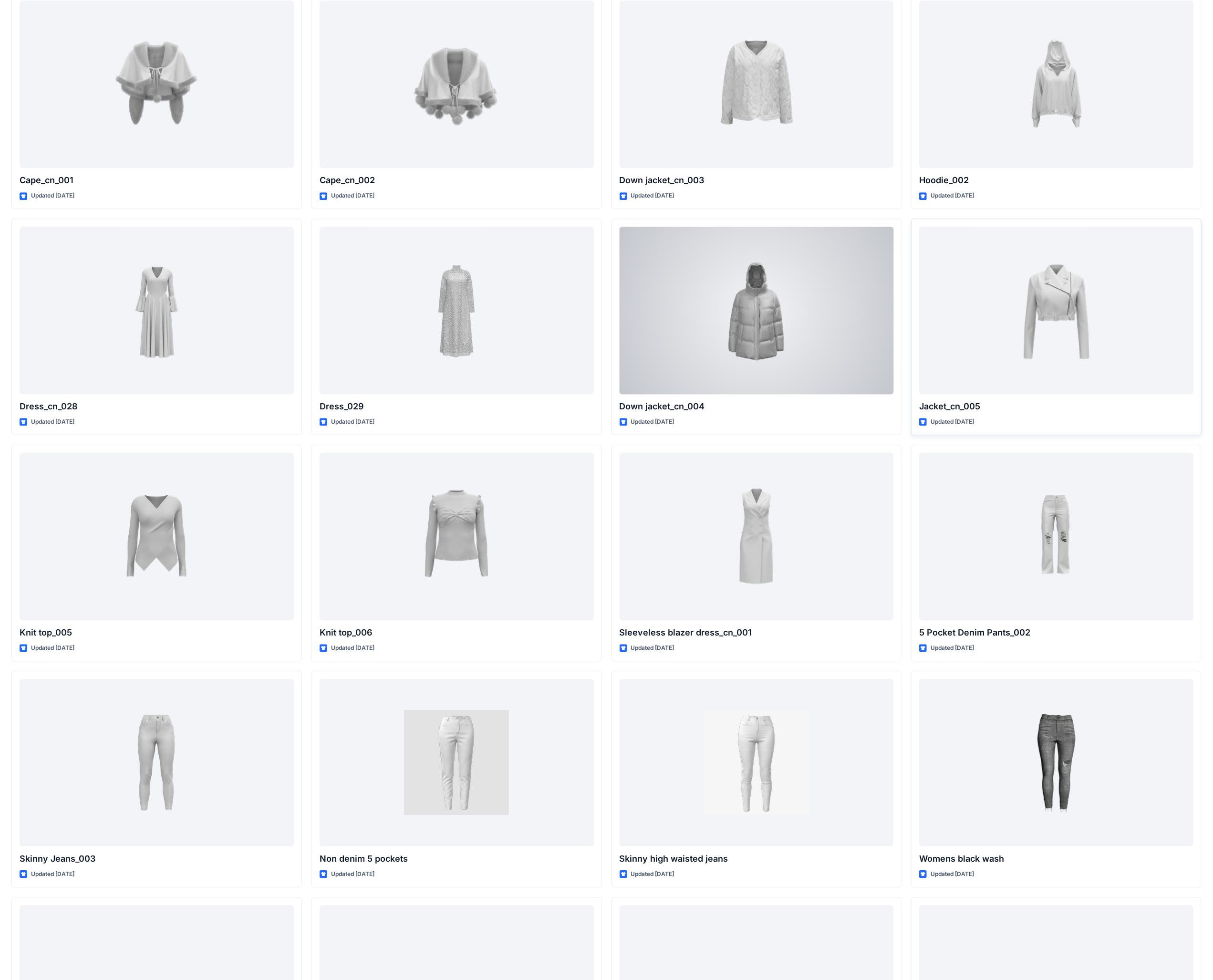
scroll to position [6154, 0]
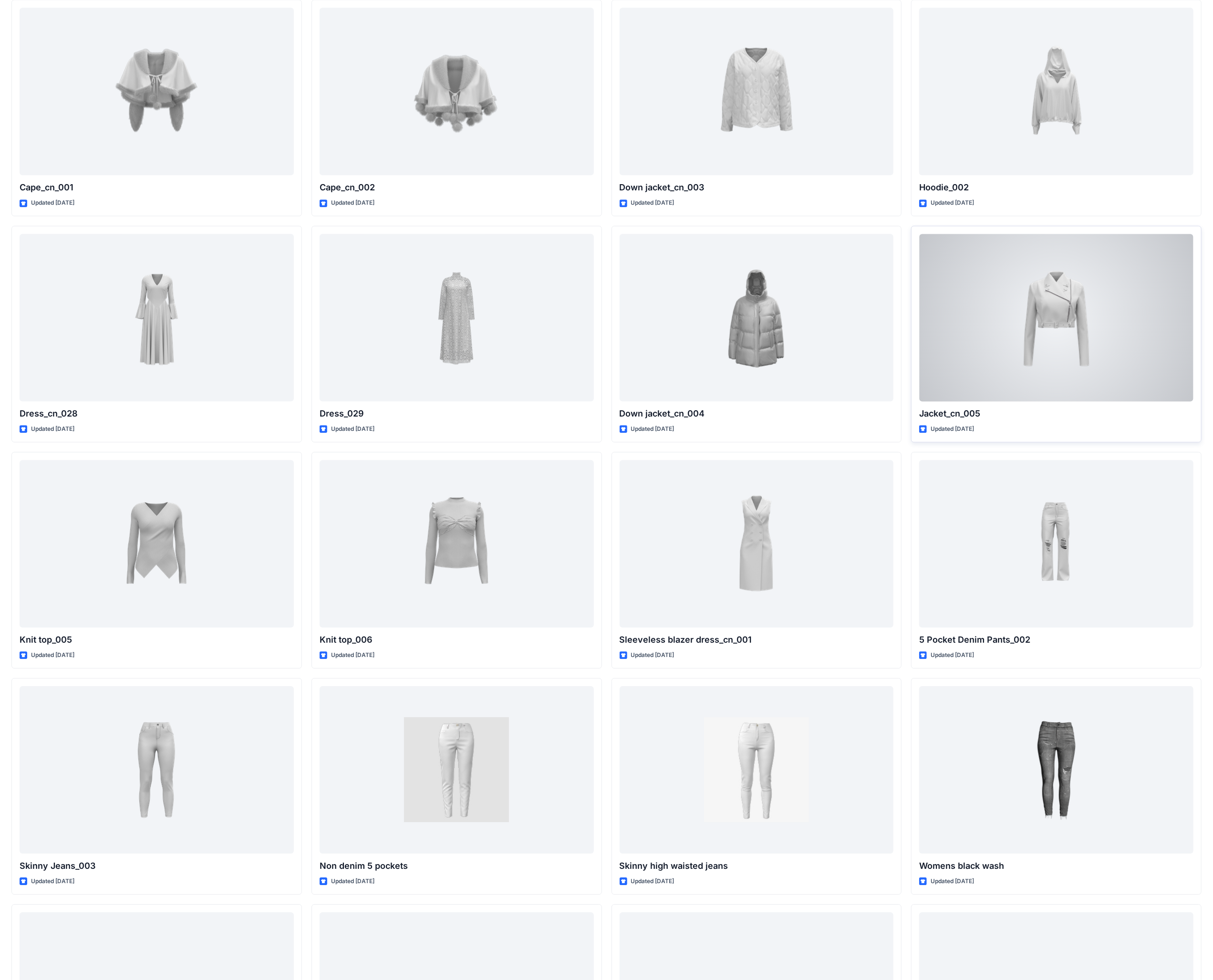
click at [1029, 348] on div at bounding box center [1056, 317] width 274 height 168
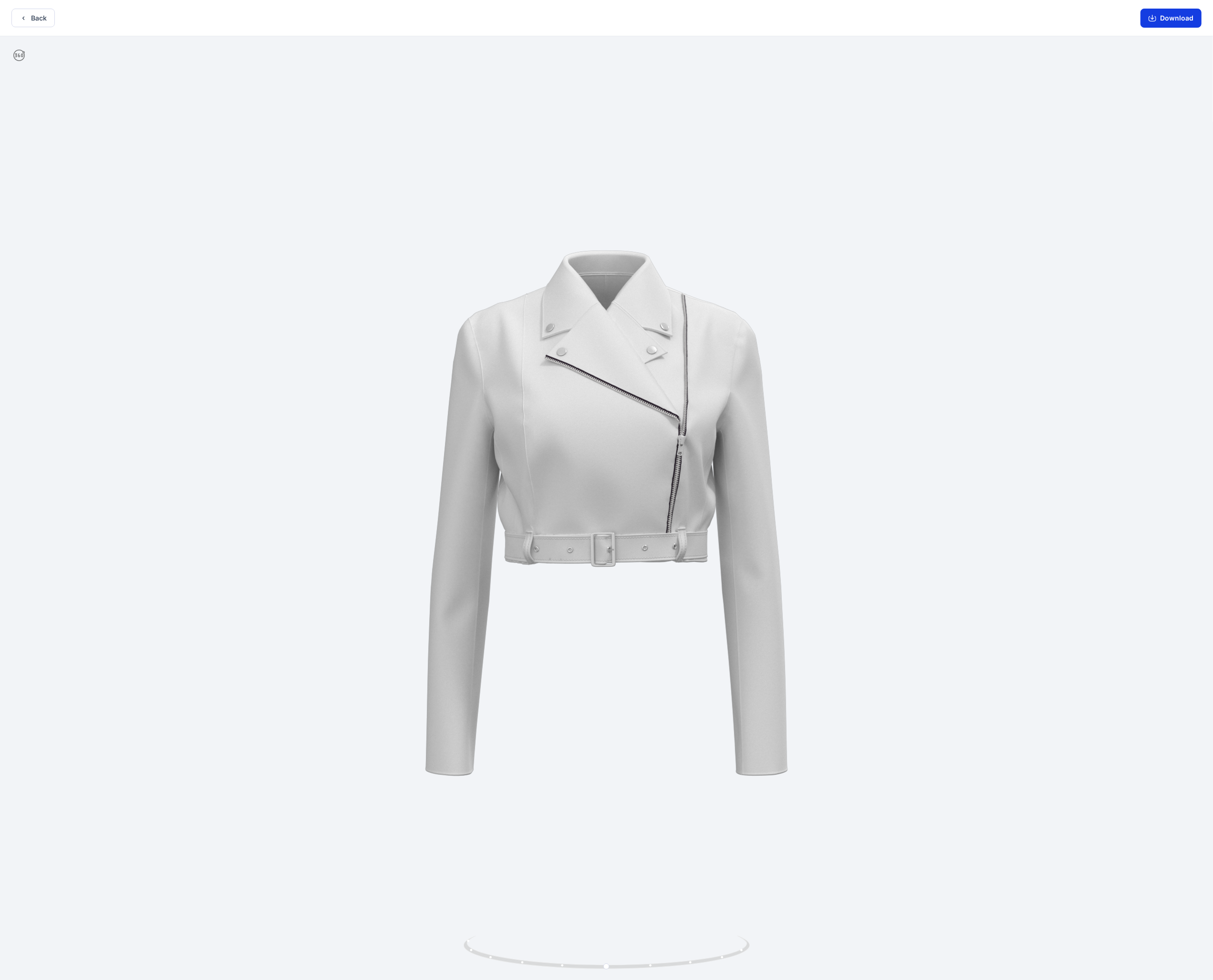
click at [1172, 24] on button "Download" at bounding box center [1171, 18] width 61 height 19
click at [27, 19] on button "Back" at bounding box center [33, 18] width 43 height 19
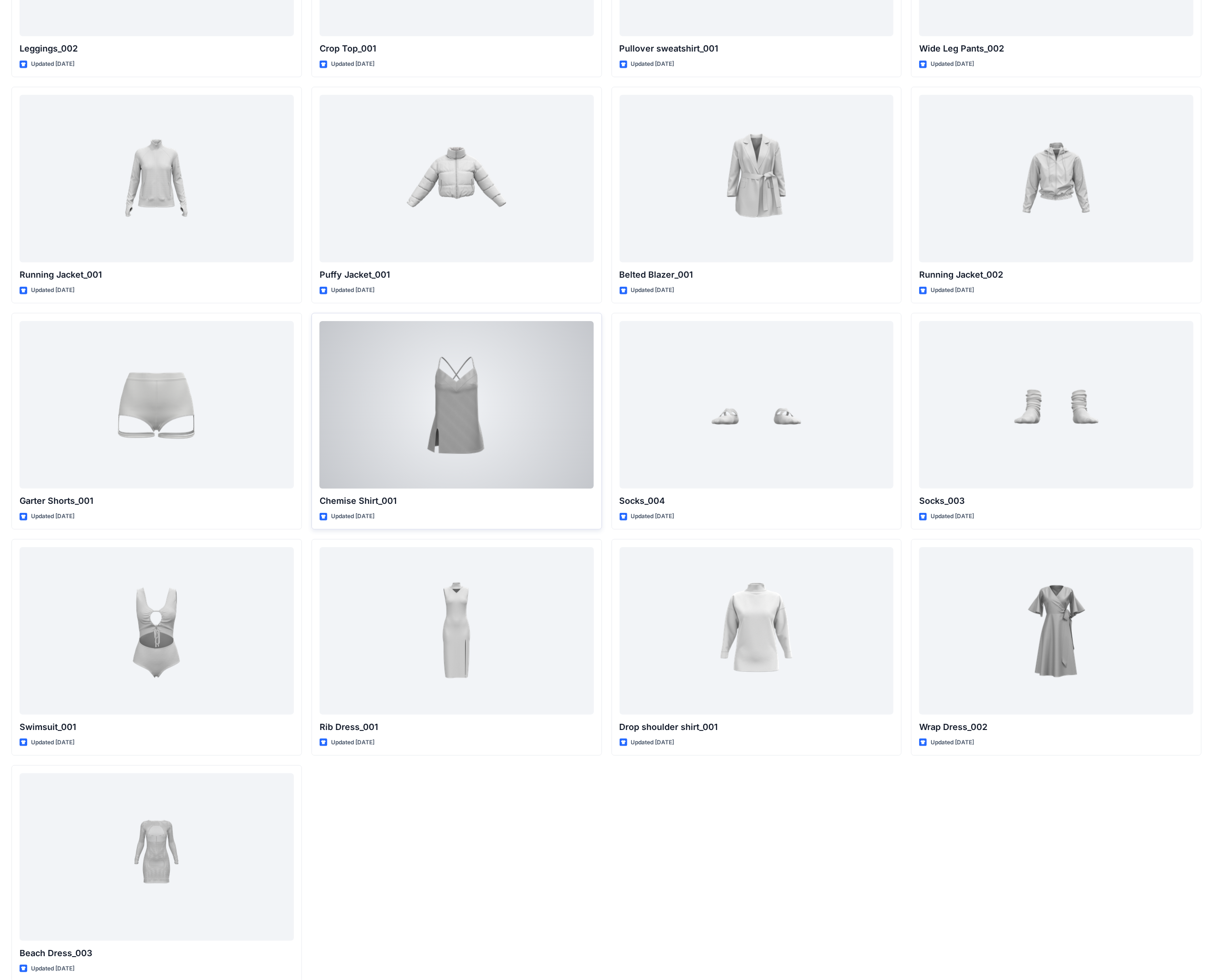
scroll to position [11727, 0]
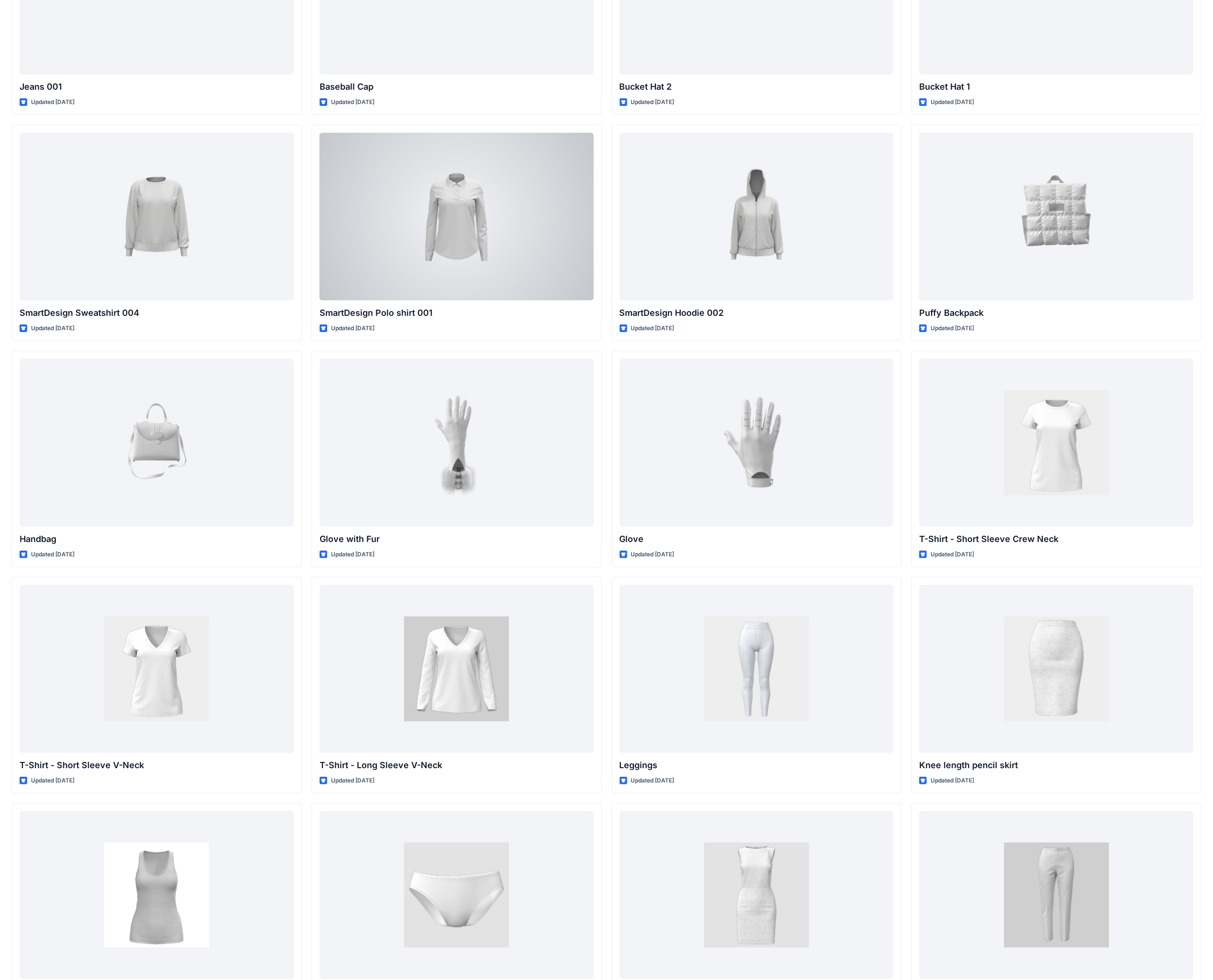
drag, startPoint x: 346, startPoint y: 287, endPoint x: 367, endPoint y: 343, distance: 59.8
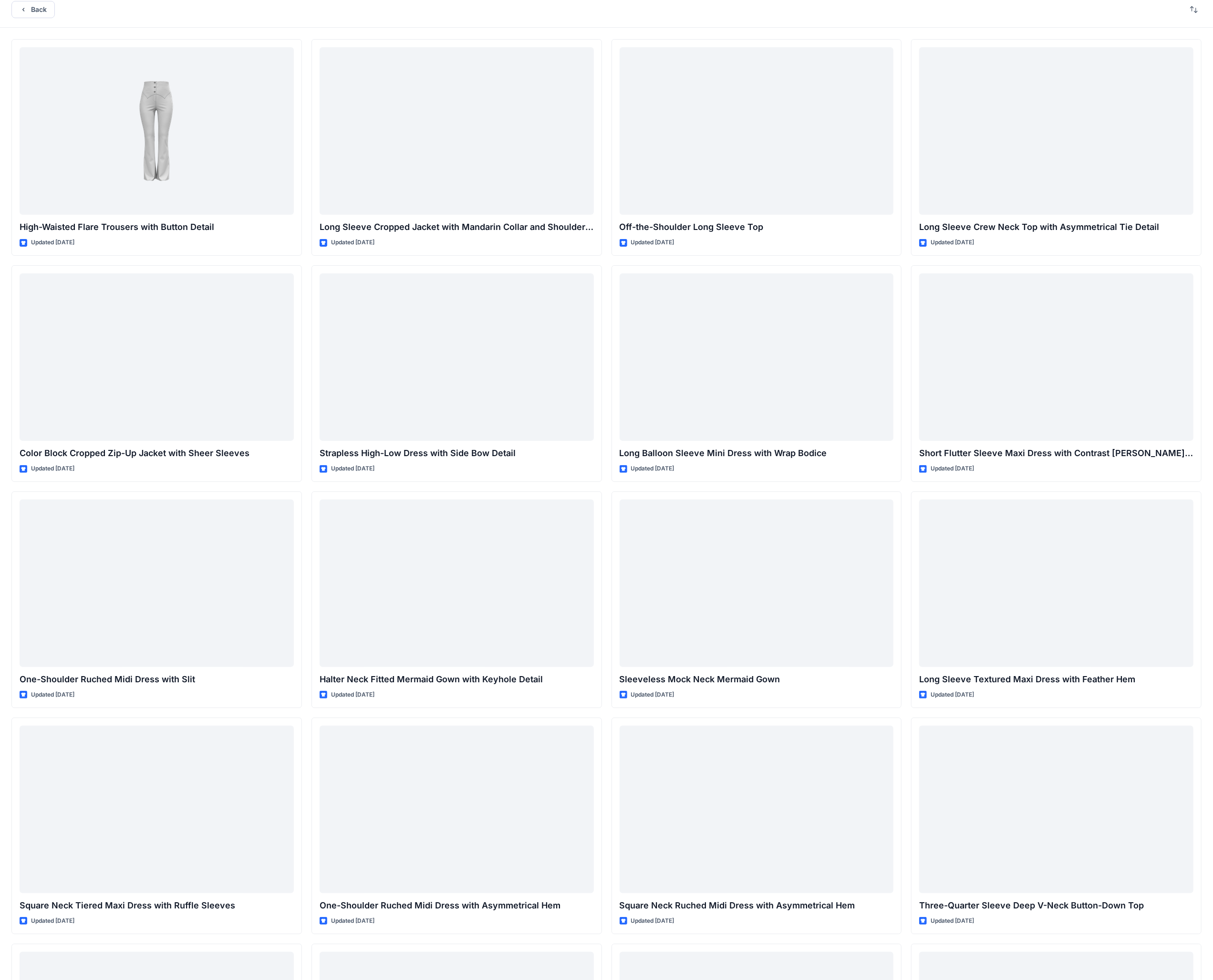
scroll to position [0, 0]
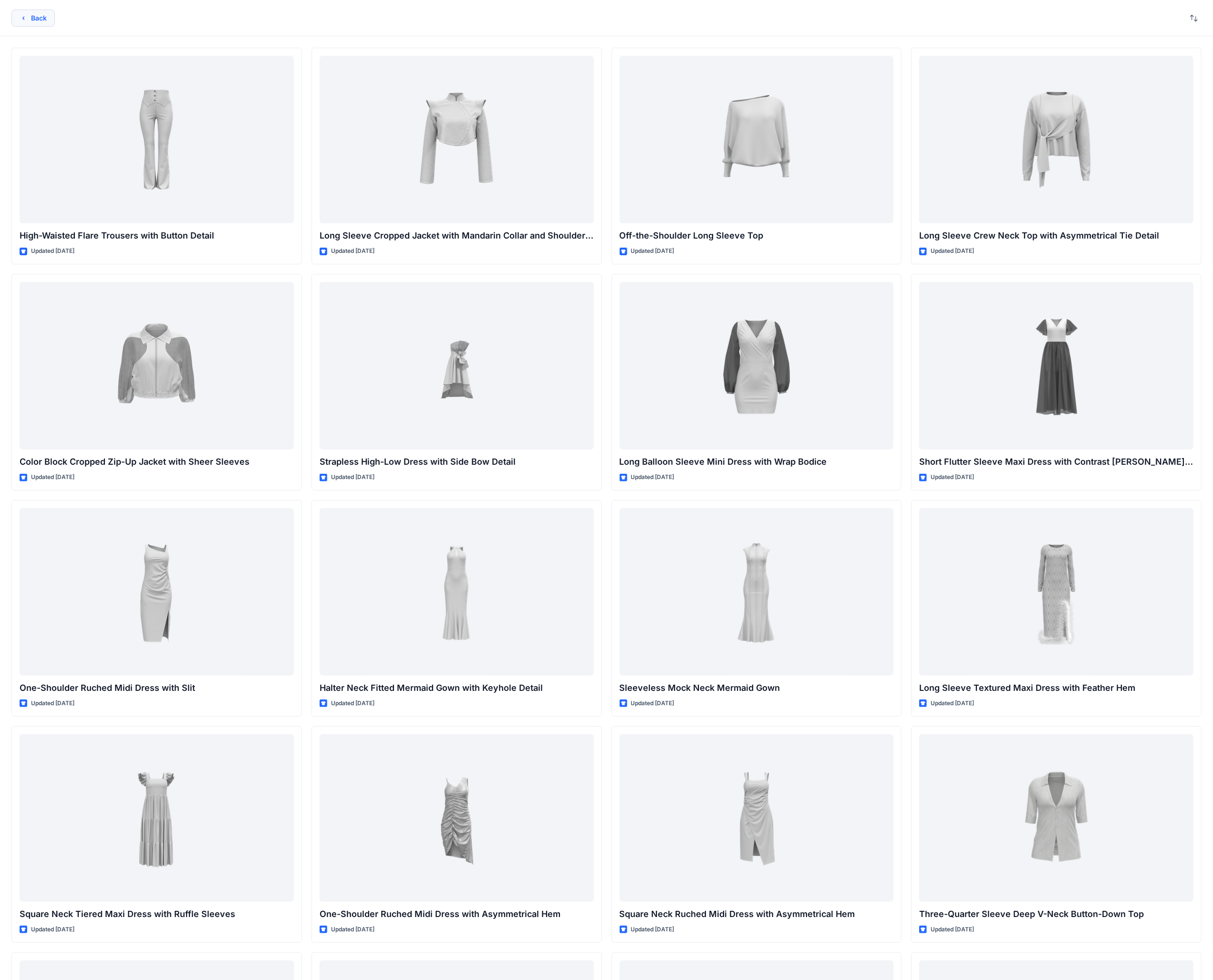
click at [49, 17] on button "Back" at bounding box center [33, 18] width 43 height 17
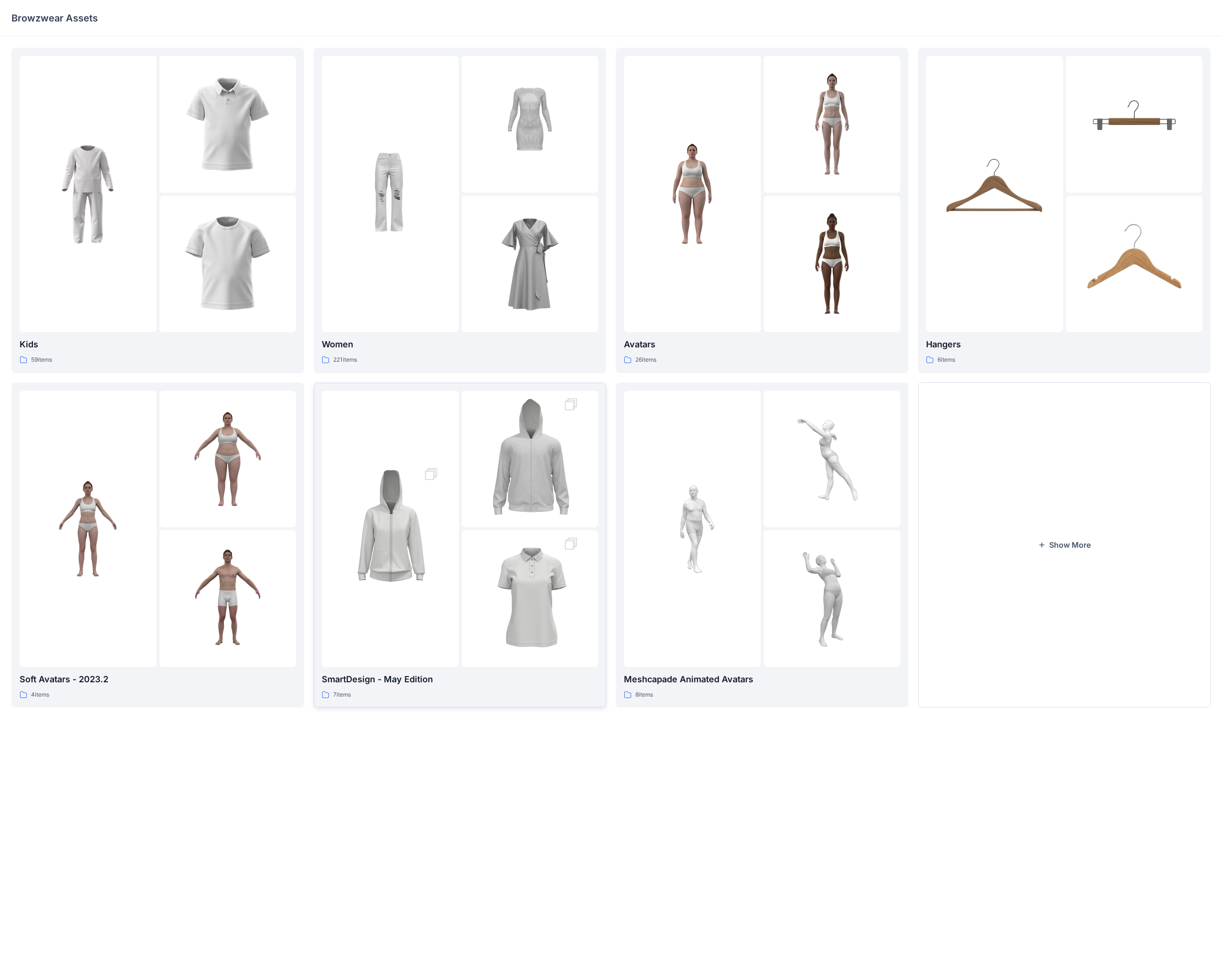
click at [459, 541] on div at bounding box center [460, 529] width 276 height 276
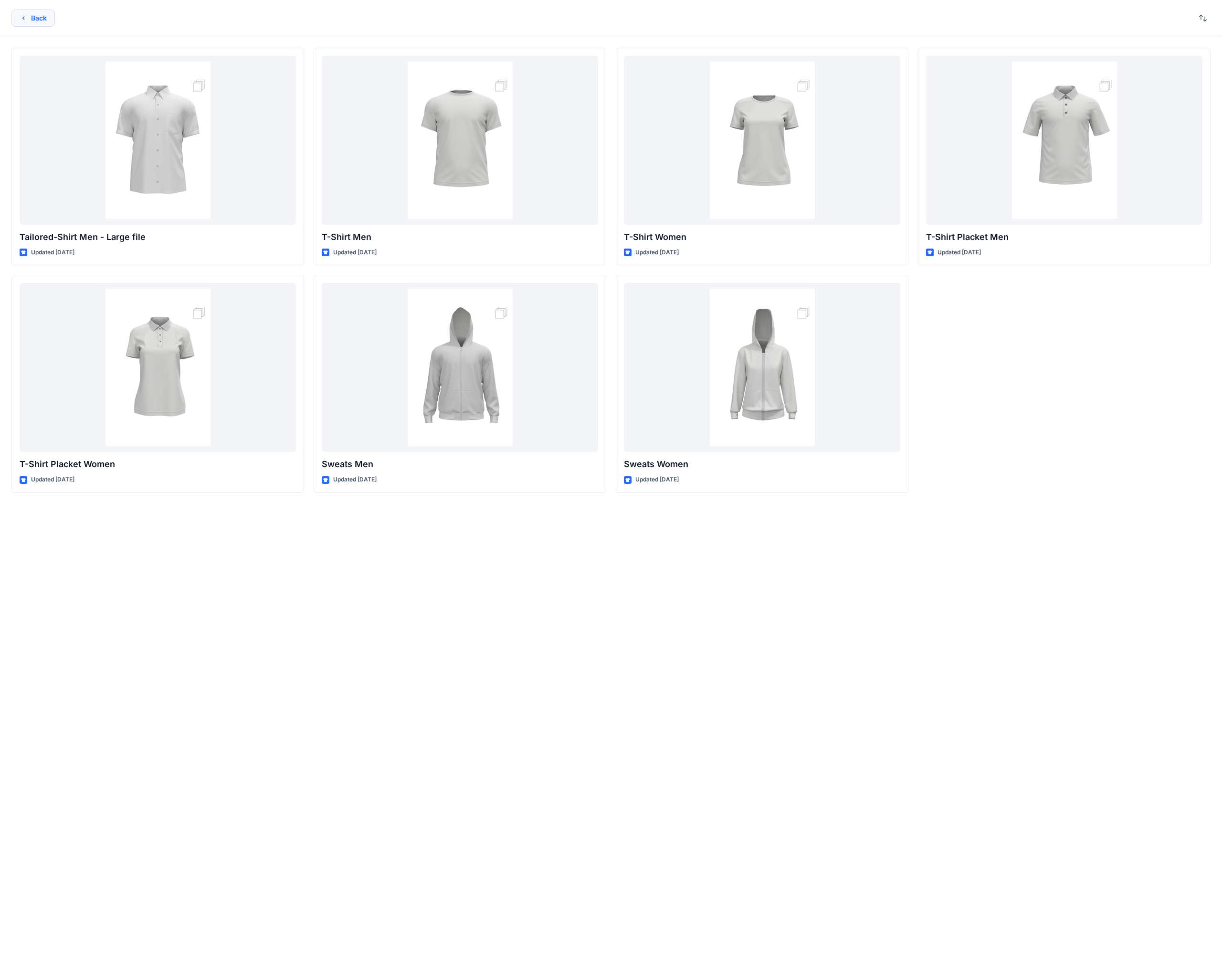
click at [24, 18] on icon "button" at bounding box center [23, 18] width 8 height 8
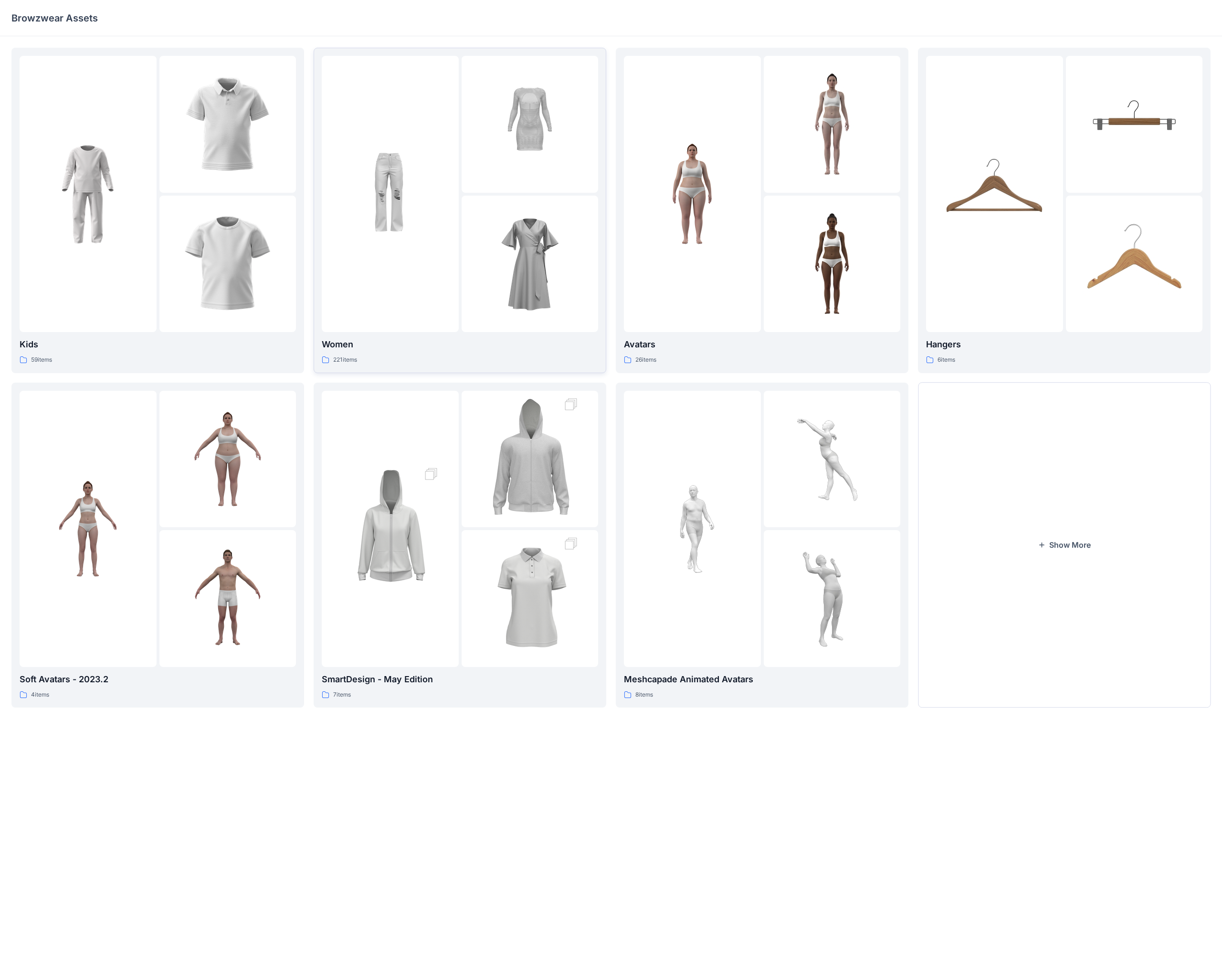
click at [507, 242] on img at bounding box center [530, 264] width 105 height 105
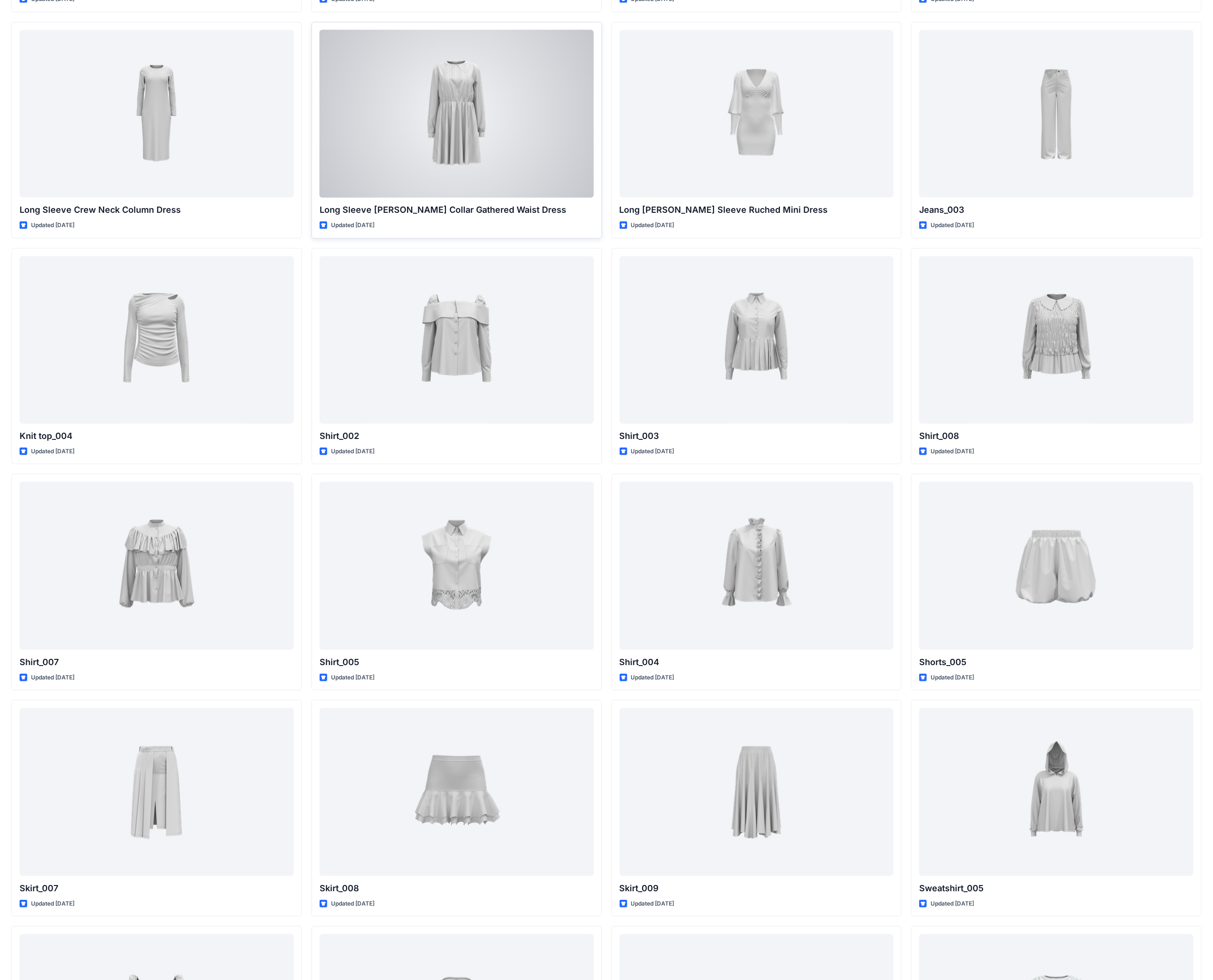
scroll to position [4055, 0]
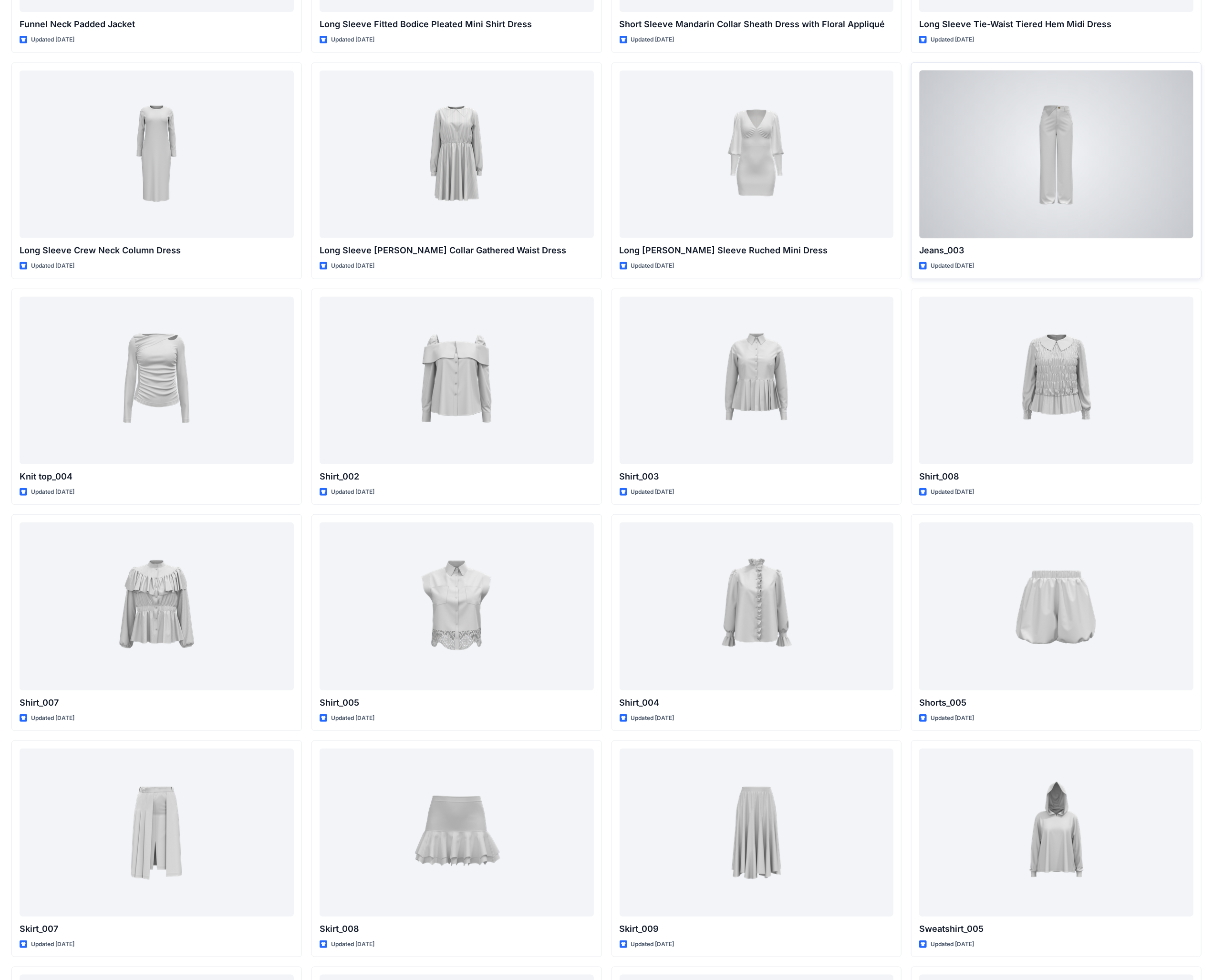
click at [1037, 176] on div at bounding box center [1056, 154] width 274 height 168
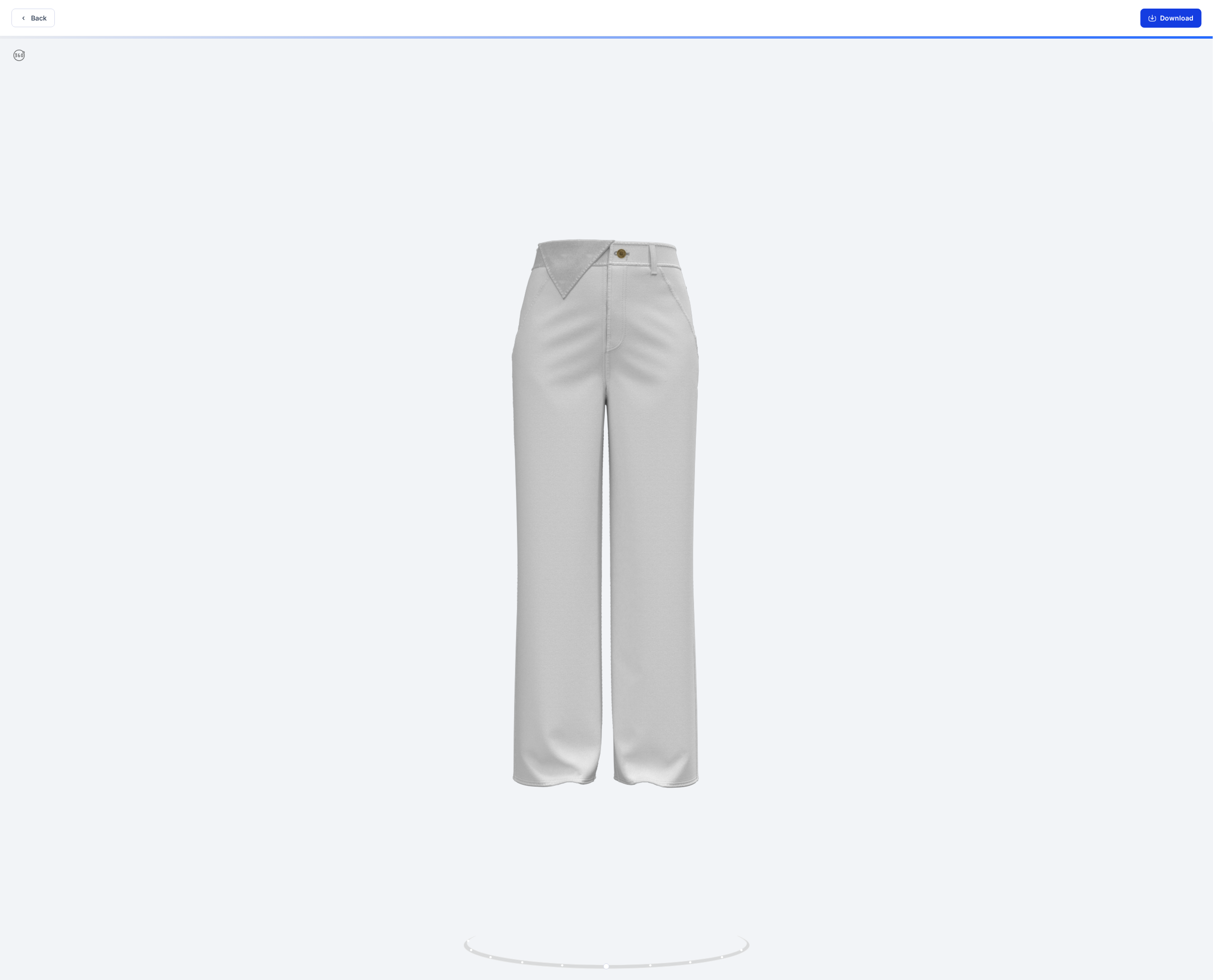
click at [1177, 23] on button "Download" at bounding box center [1171, 18] width 61 height 19
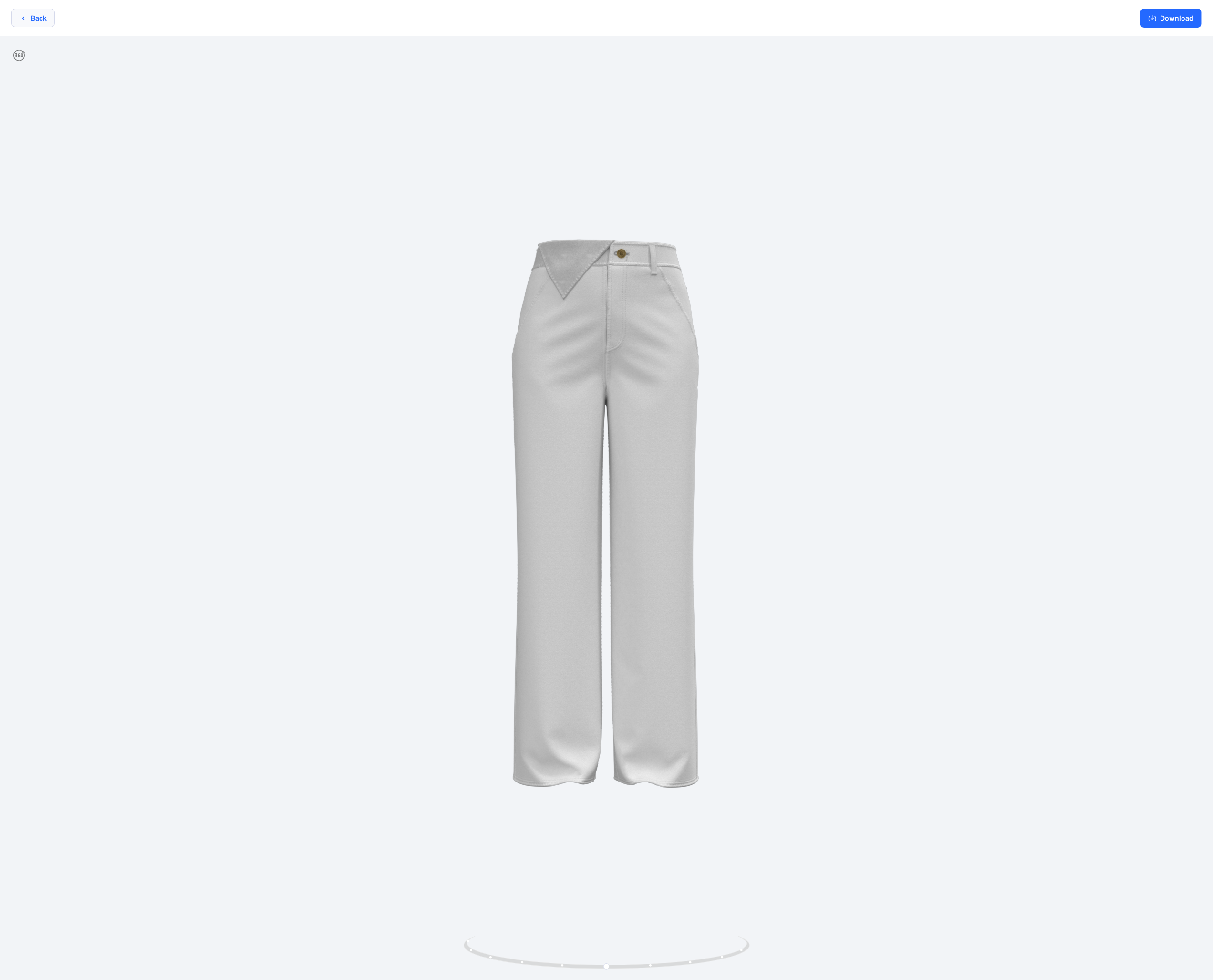
click at [34, 16] on button "Back" at bounding box center [33, 18] width 43 height 19
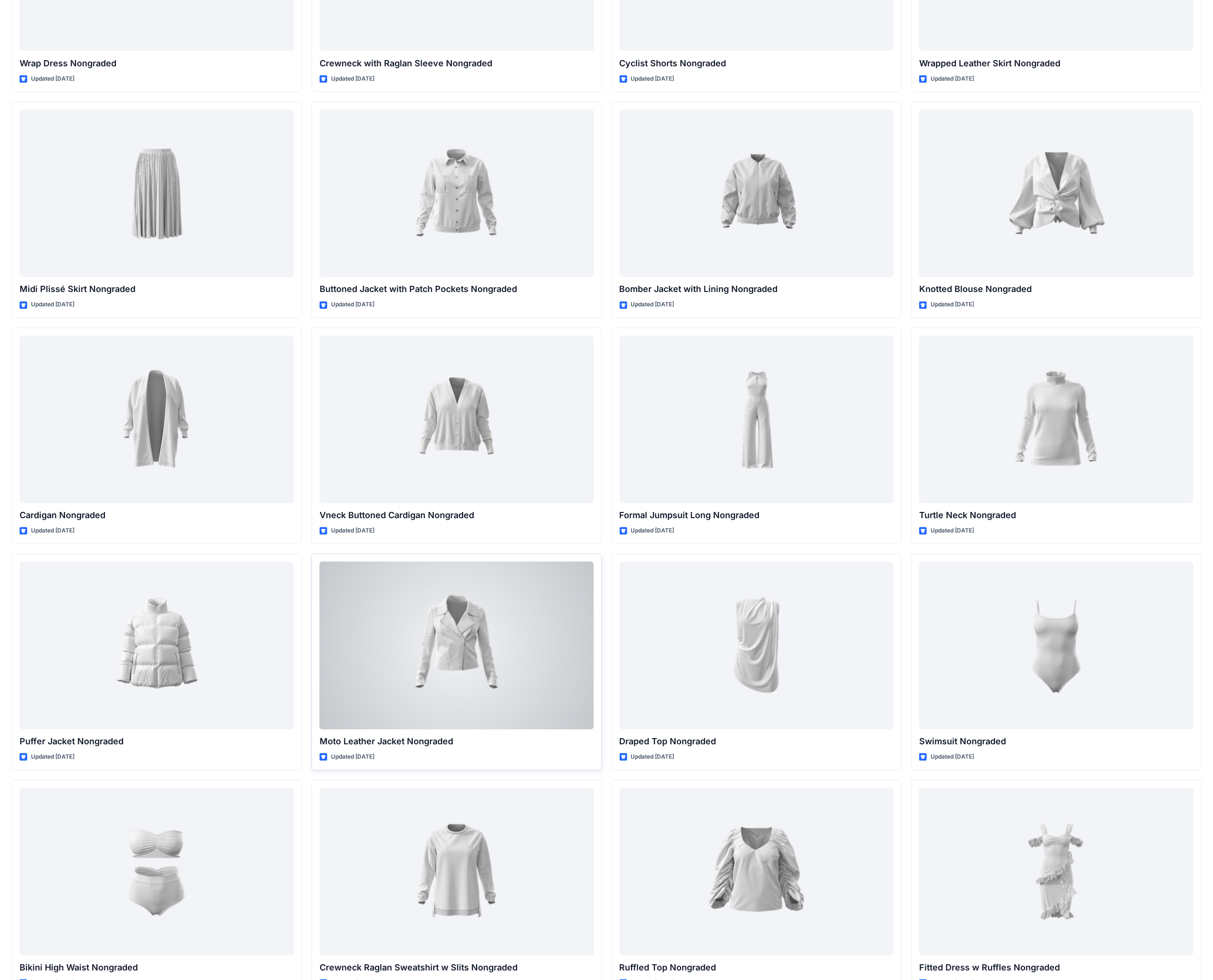
scroll to position [9265, 0]
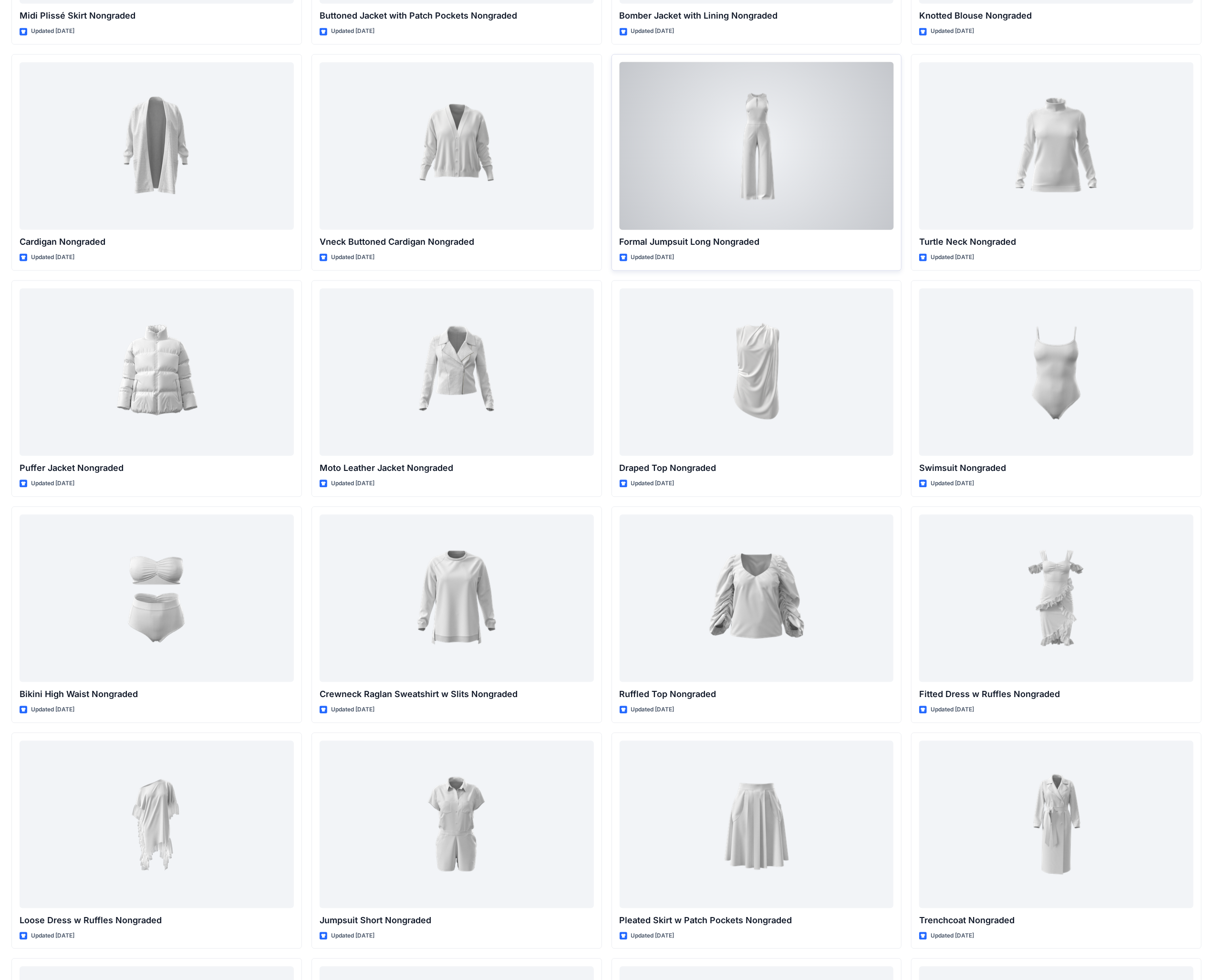
click at [753, 182] on div at bounding box center [757, 146] width 274 height 168
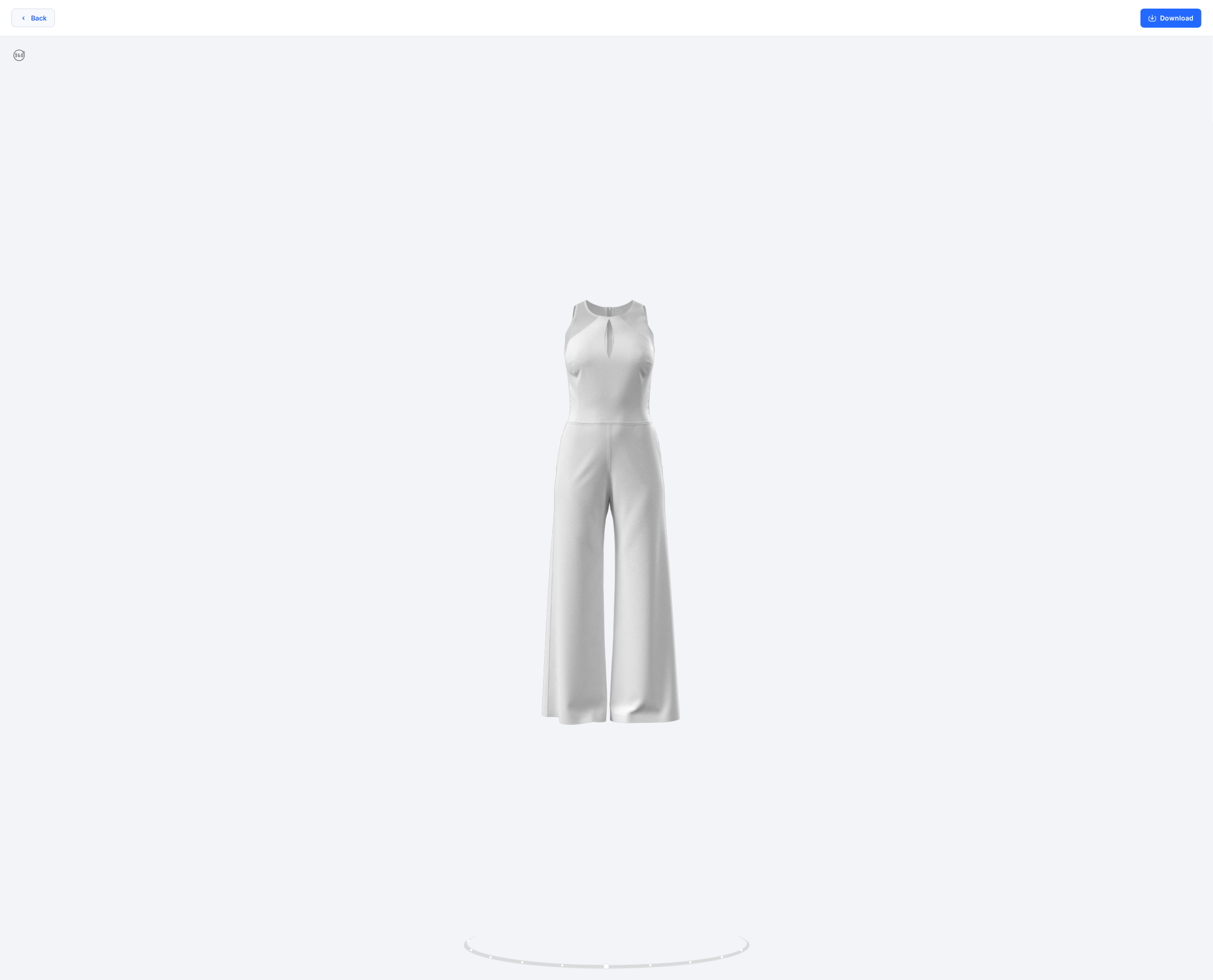
click at [42, 17] on button "Back" at bounding box center [33, 18] width 43 height 19
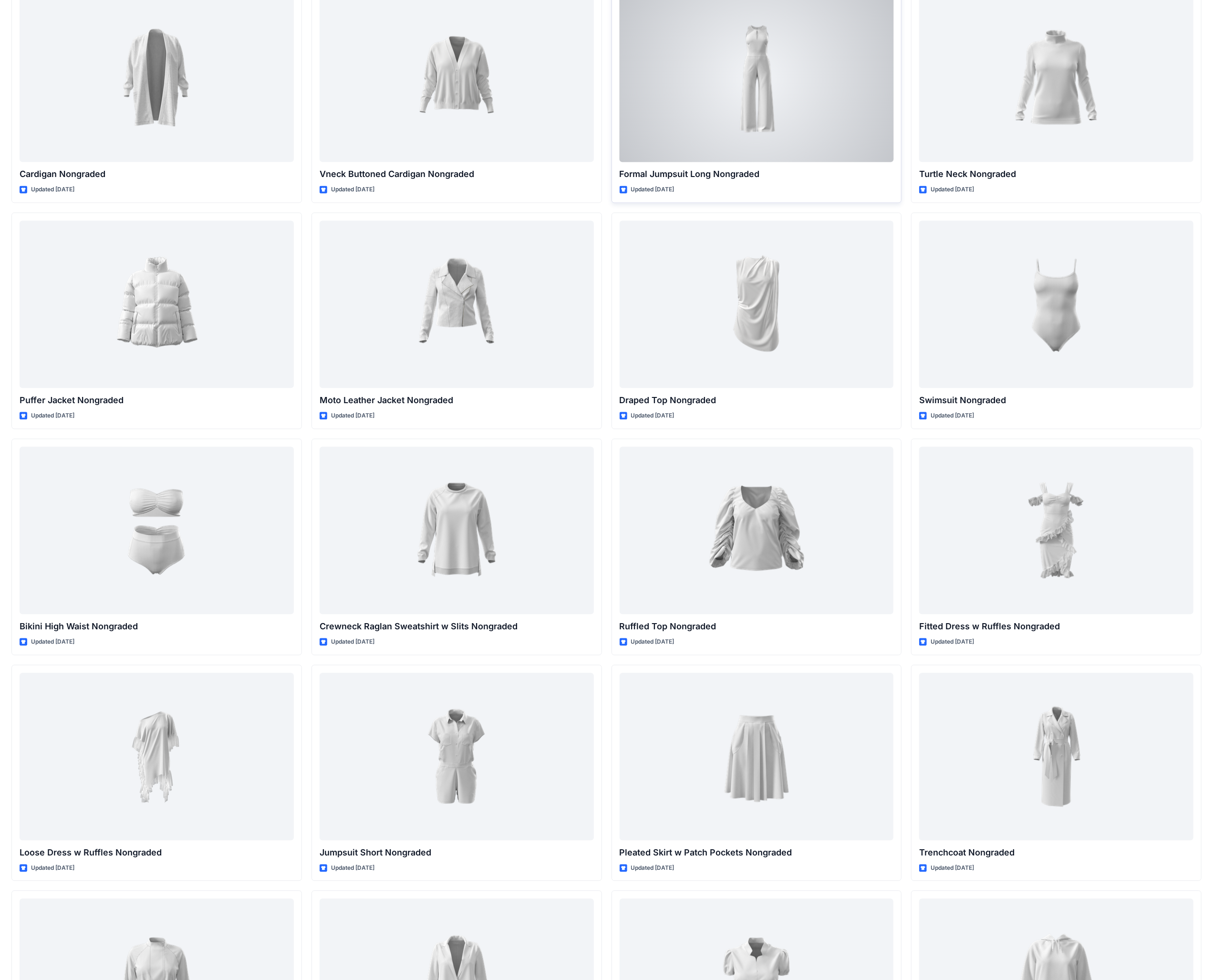
scroll to position [9285, 0]
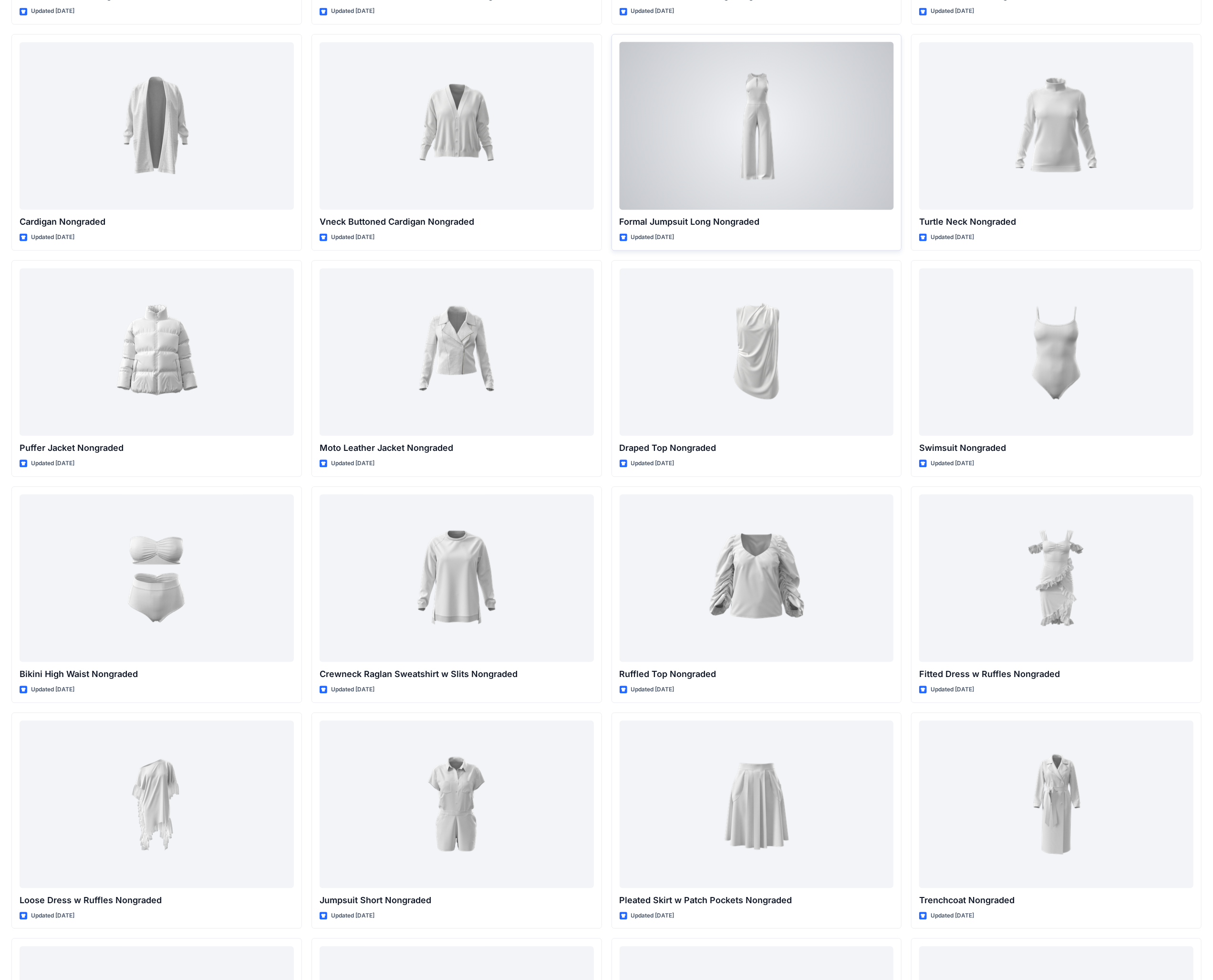
click at [745, 146] on div at bounding box center [757, 125] width 274 height 168
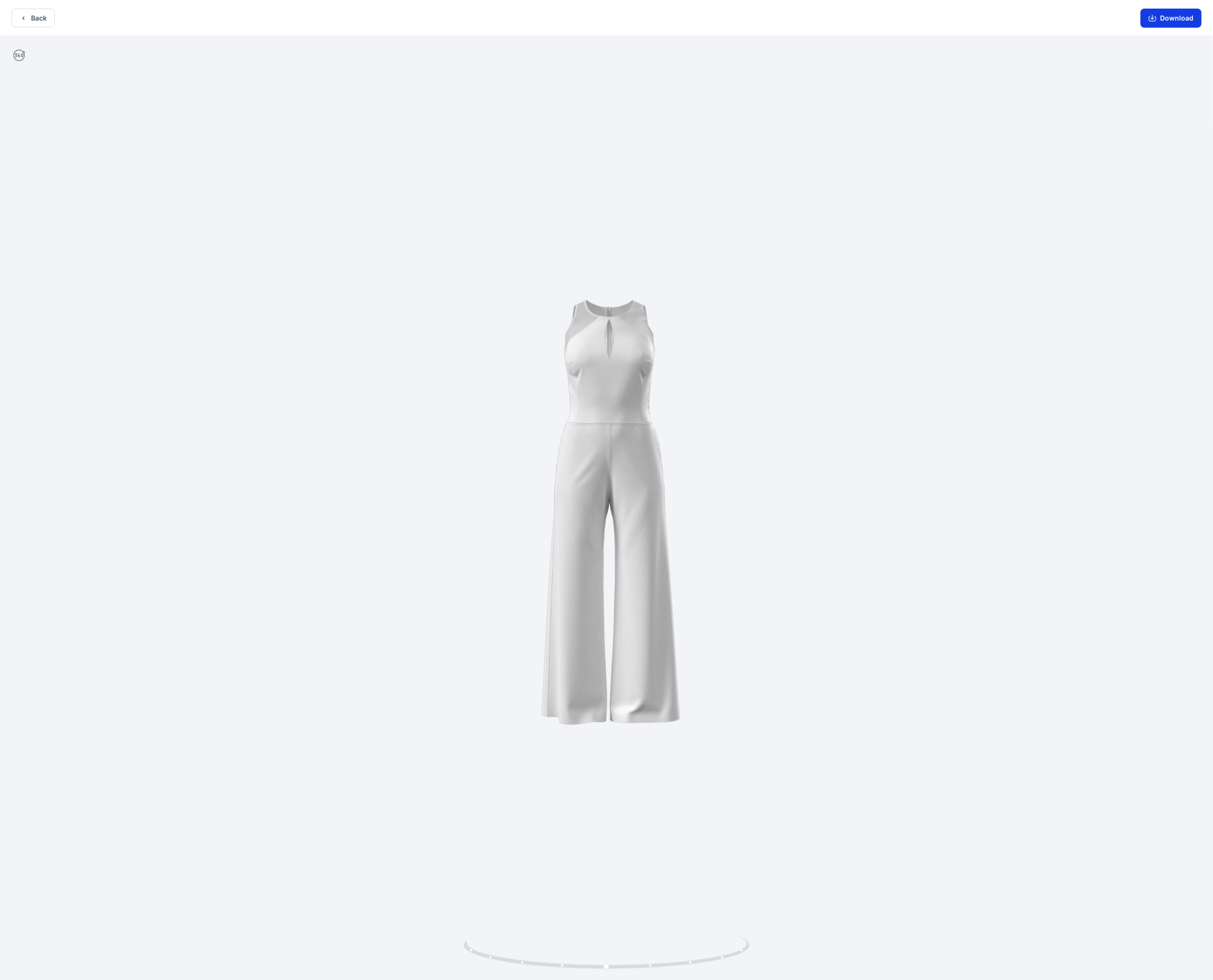
click at [1178, 17] on button "Download" at bounding box center [1171, 18] width 61 height 19
